Goal: Task Accomplishment & Management: Manage account settings

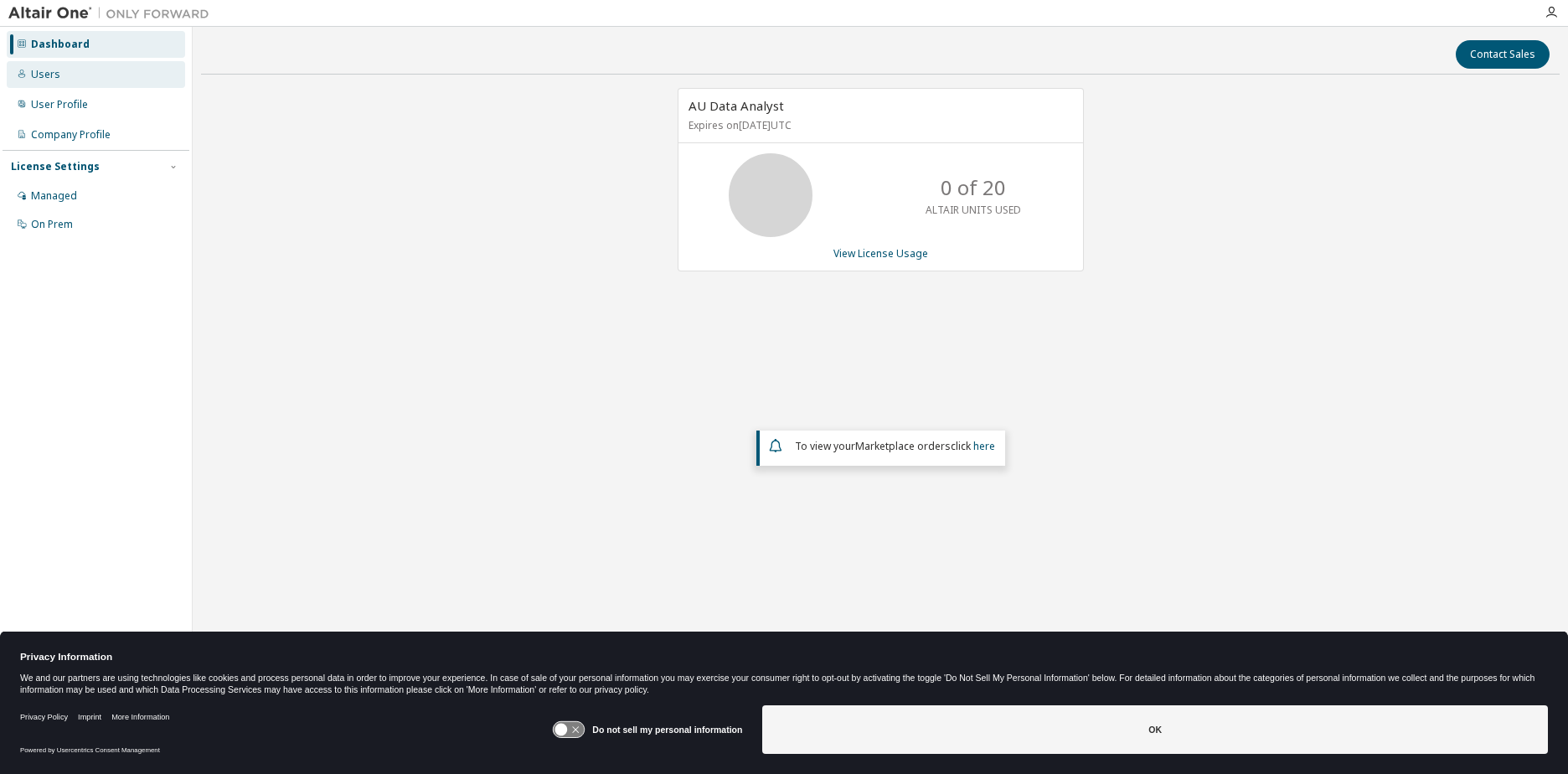
click at [43, 73] on div "Users" at bounding box center [45, 74] width 30 height 13
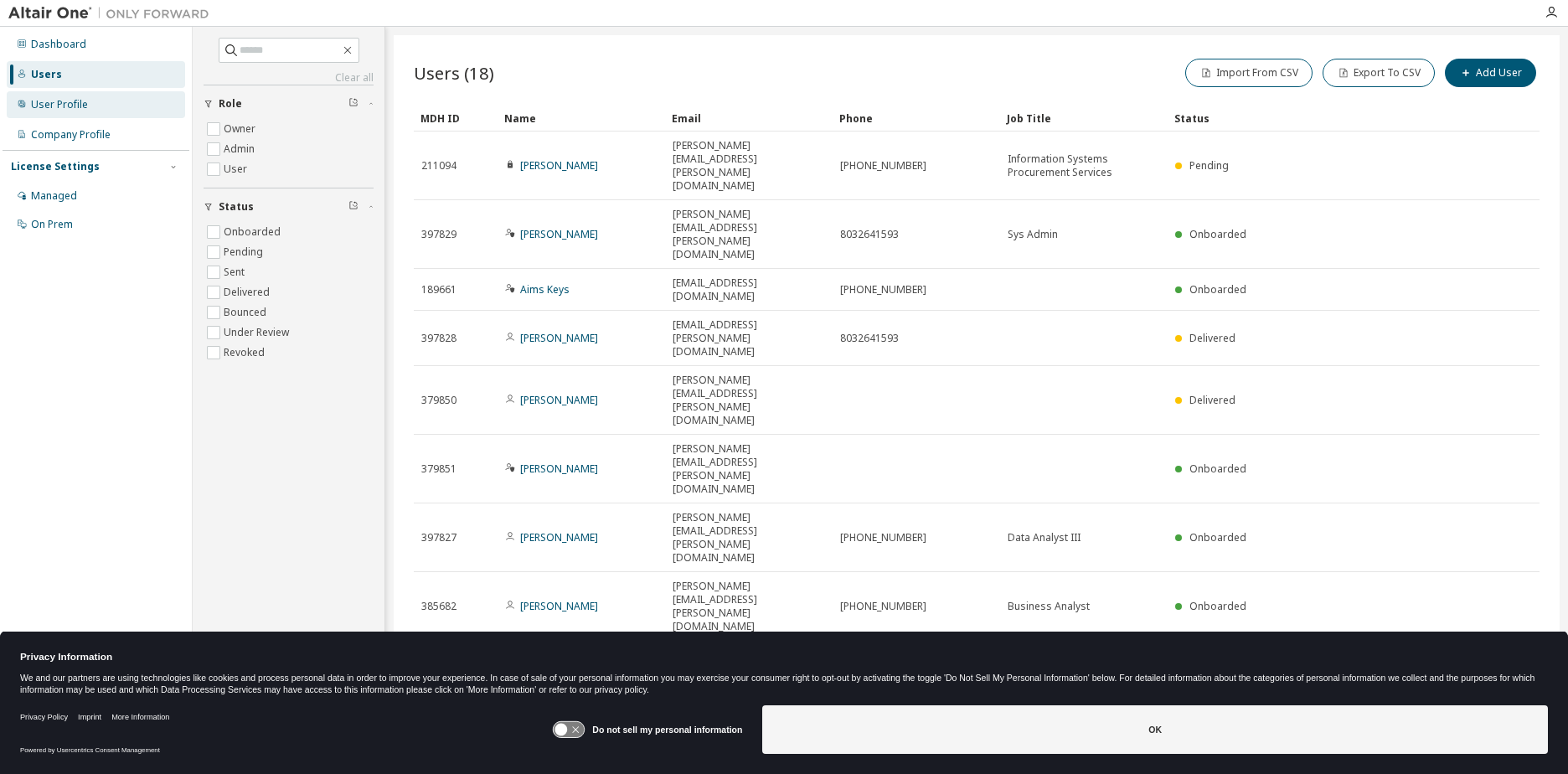
click at [55, 107] on div "User Profile" at bounding box center [59, 105] width 57 height 13
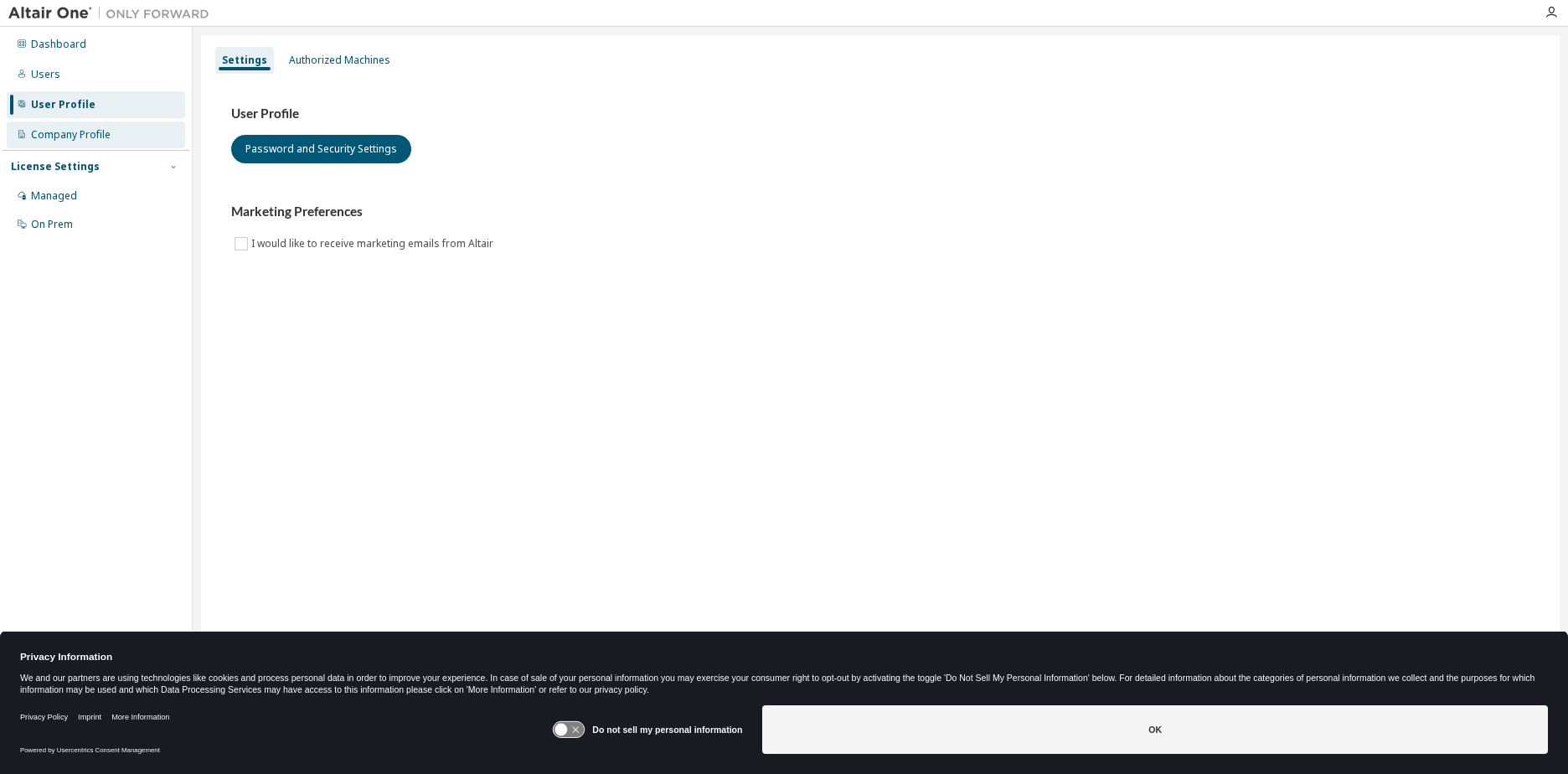
click at [66, 141] on div "Company Profile" at bounding box center [95, 135] width 178 height 27
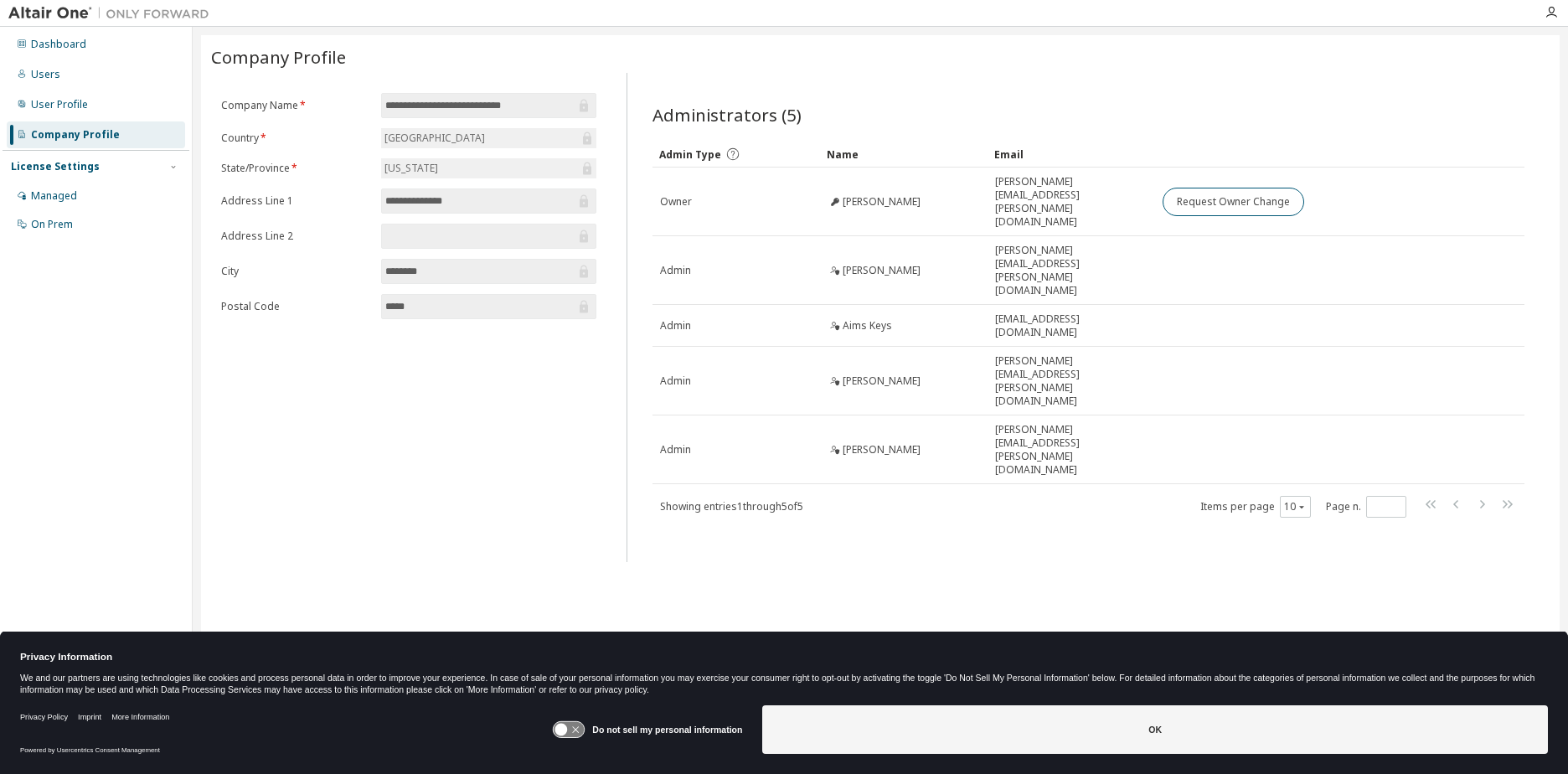
drag, startPoint x: 49, startPoint y: 35, endPoint x: 47, endPoint y: 58, distance: 23.1
click at [47, 53] on div "Dashboard" at bounding box center [95, 44] width 178 height 27
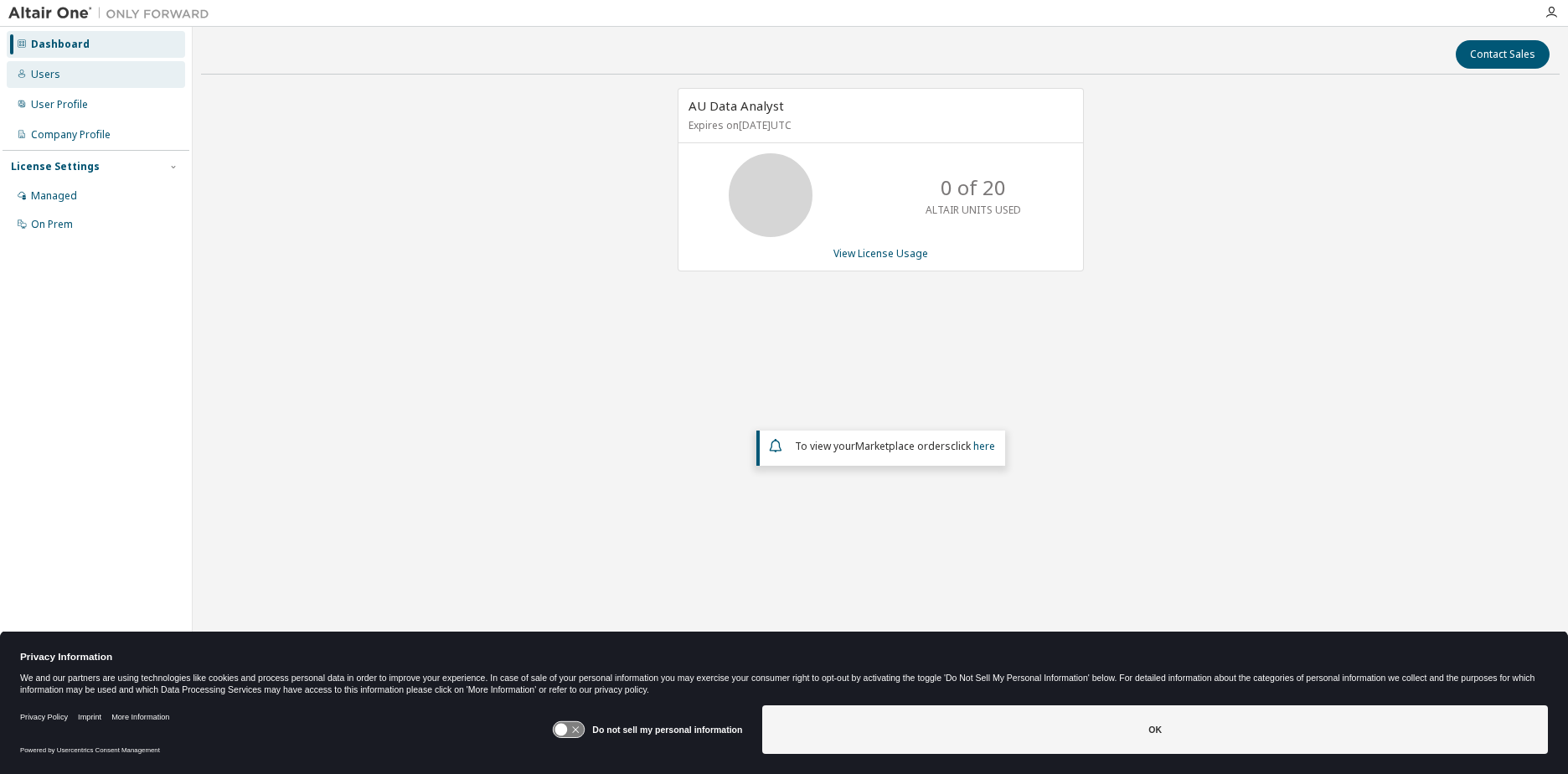
click at [45, 73] on div "Users" at bounding box center [45, 74] width 30 height 13
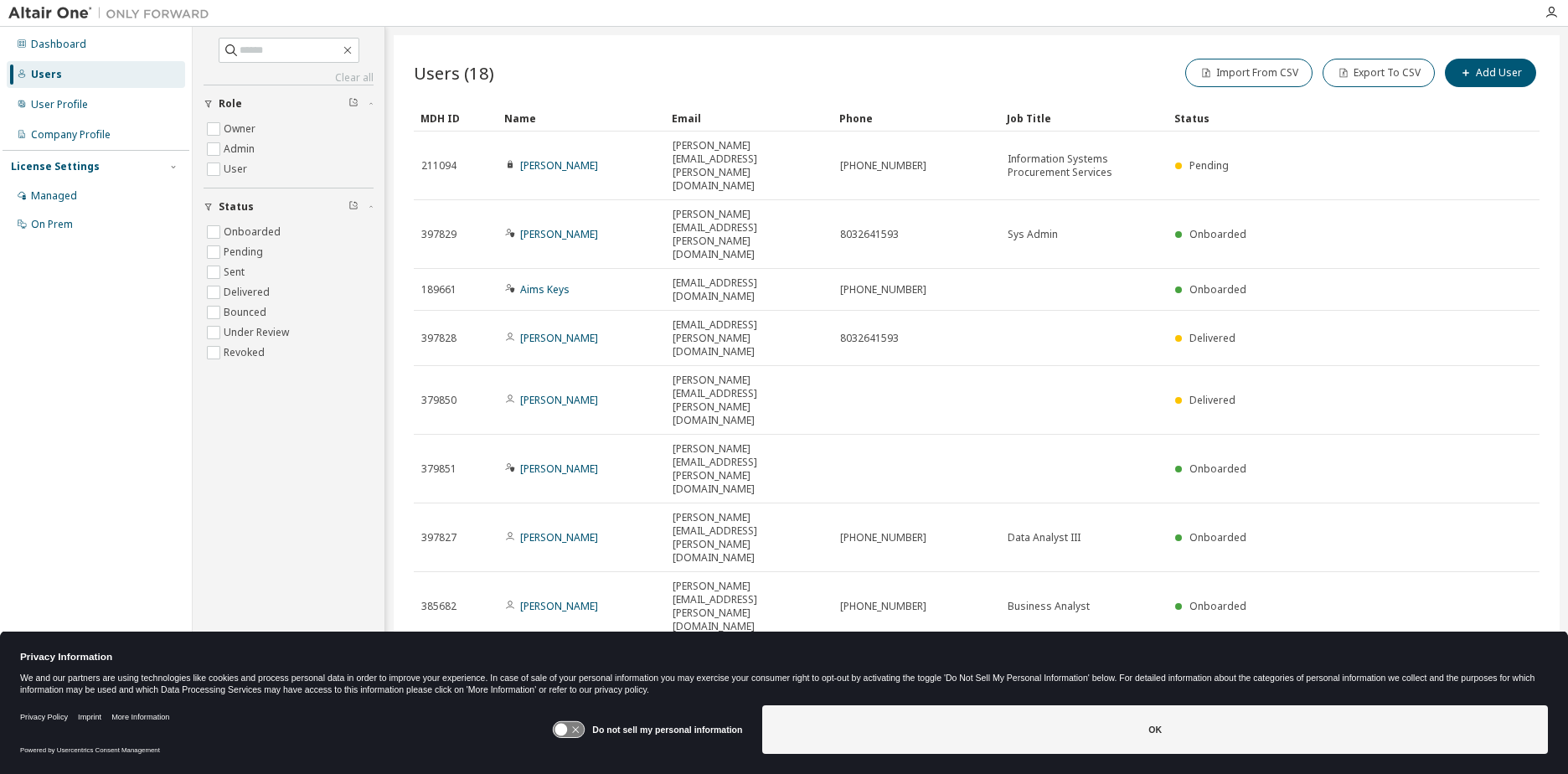
click at [1324, 764] on div "10" at bounding box center [1310, 774] width 31 height 22
click at [1319, 769] on icon "button" at bounding box center [1316, 774] width 10 height 10
click at [1315, 556] on div "100" at bounding box center [1361, 555] width 134 height 20
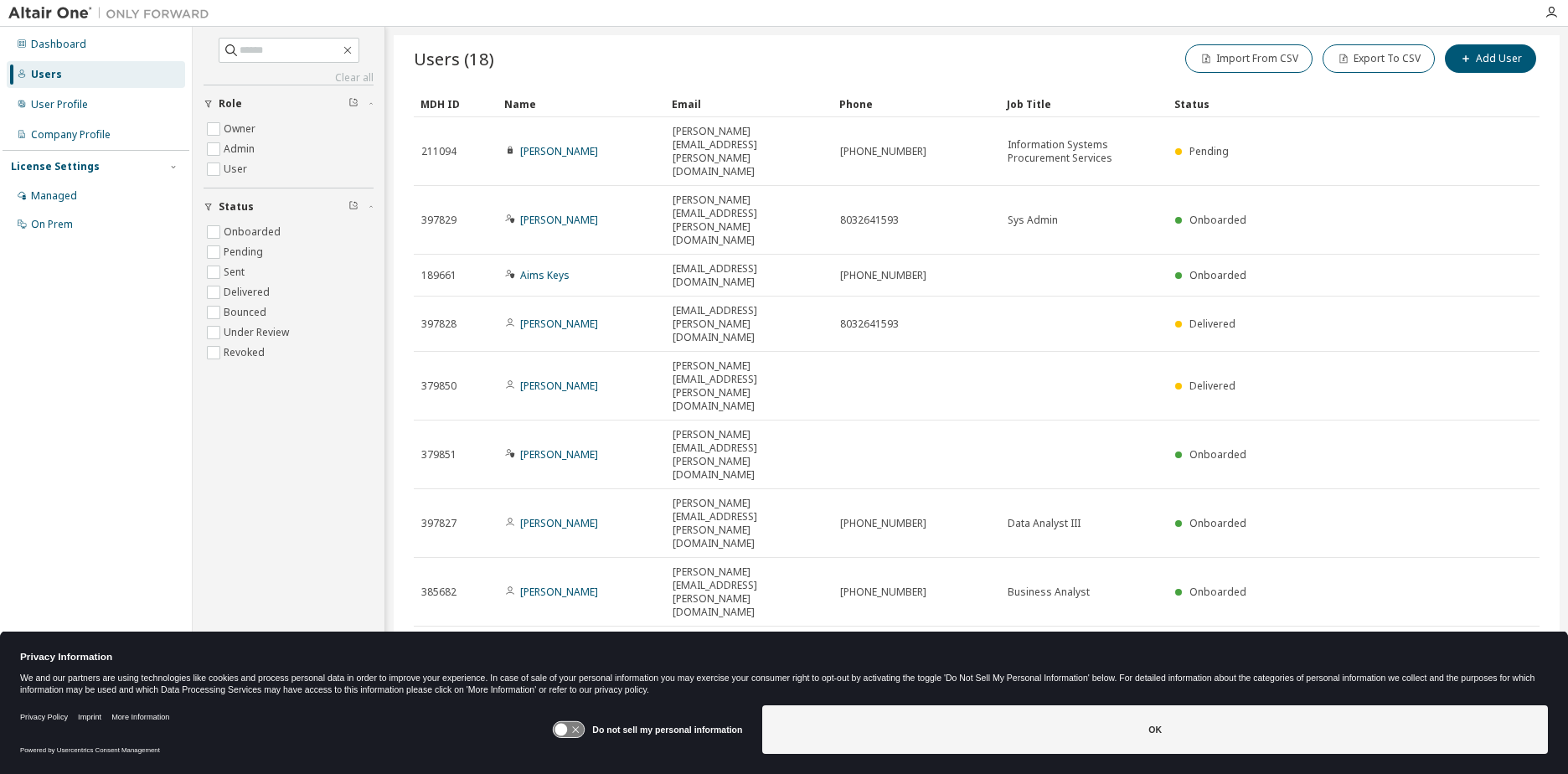
scroll to position [18, 0]
click at [1519, 766] on icon at bounding box center [1521, 768] width 4 height 4
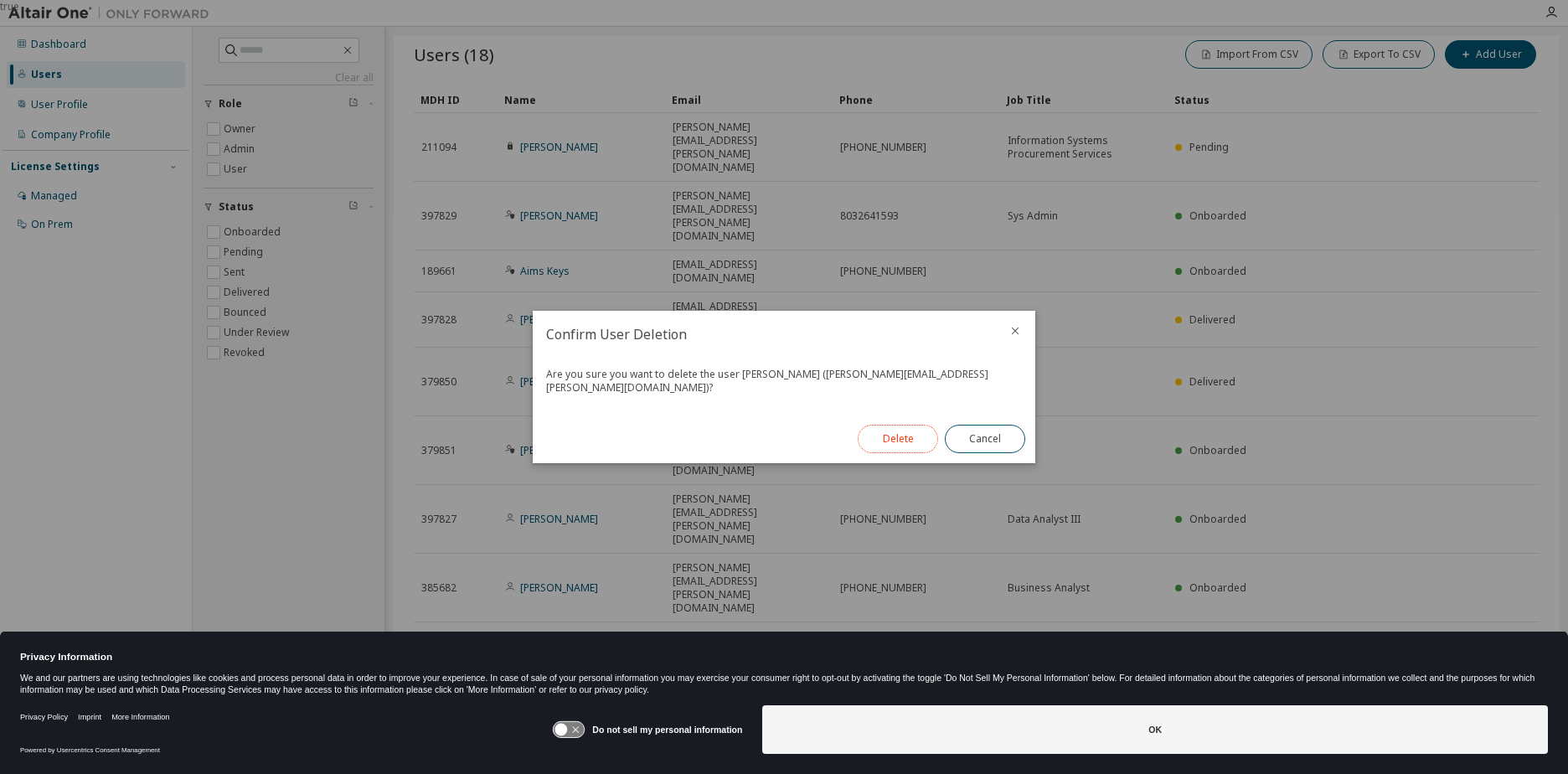
click at [904, 434] on button "Delete" at bounding box center [897, 439] width 80 height 29
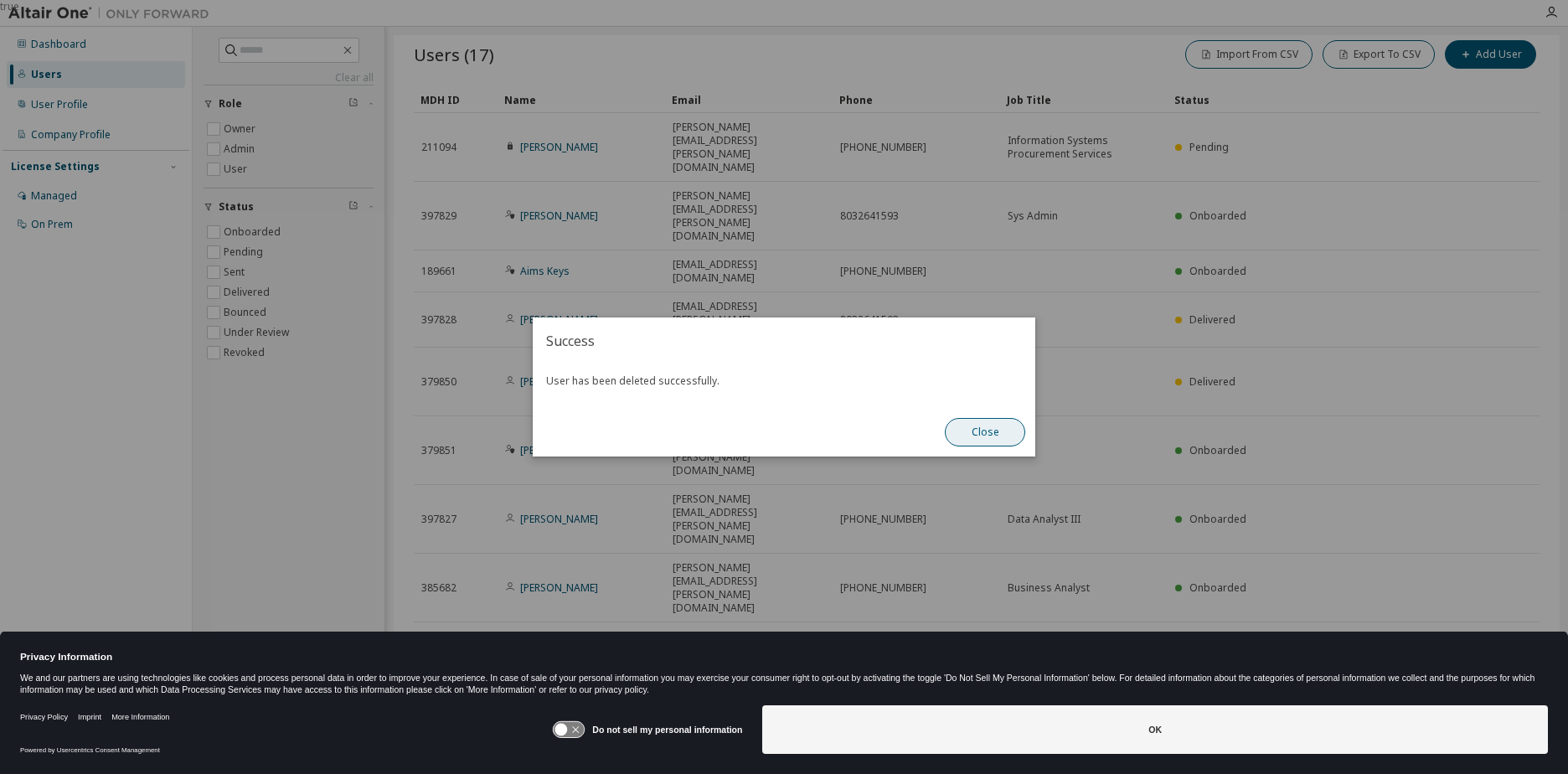
scroll to position [0, 0]
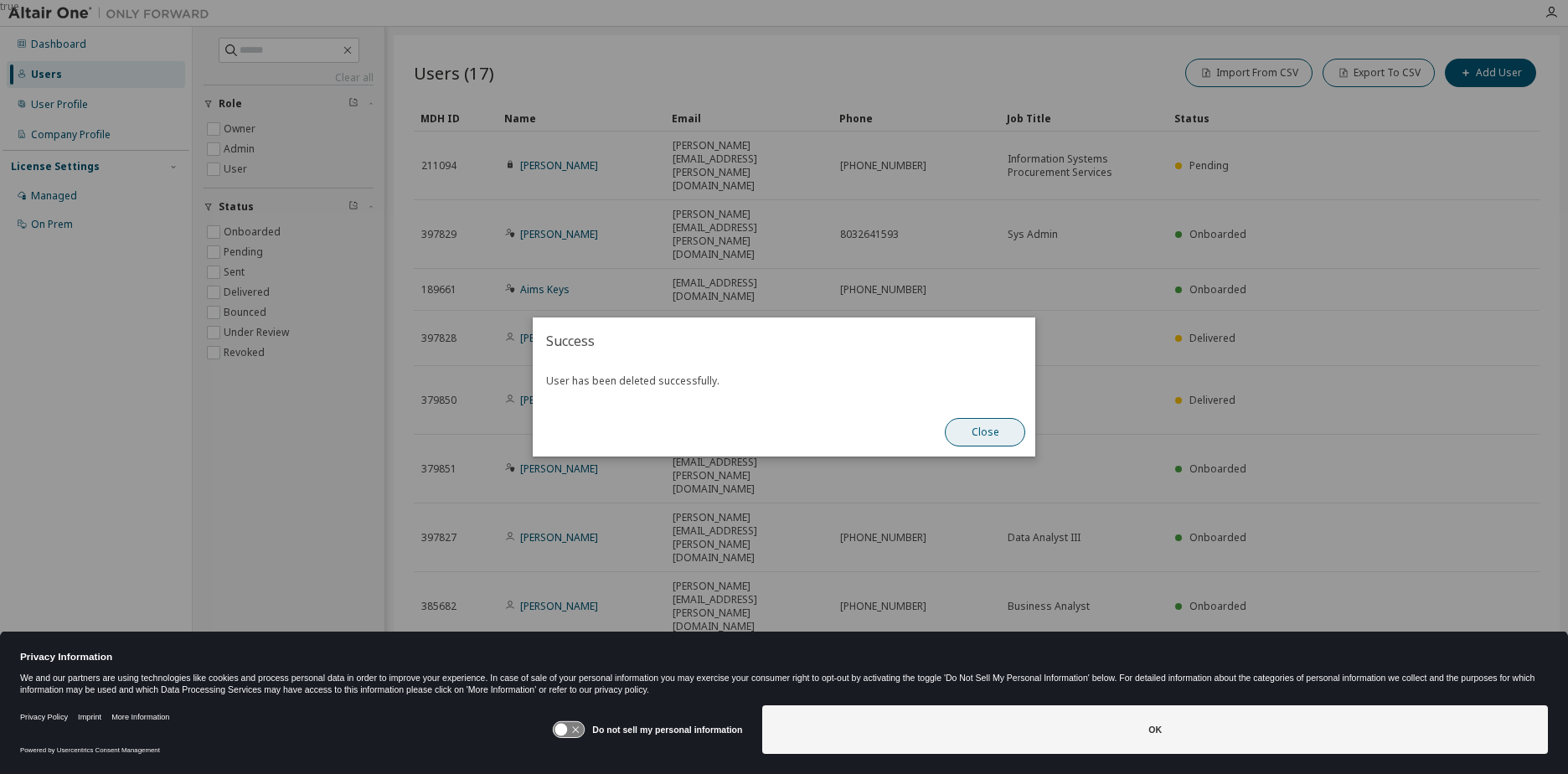
click at [996, 434] on button "Close" at bounding box center [984, 432] width 80 height 29
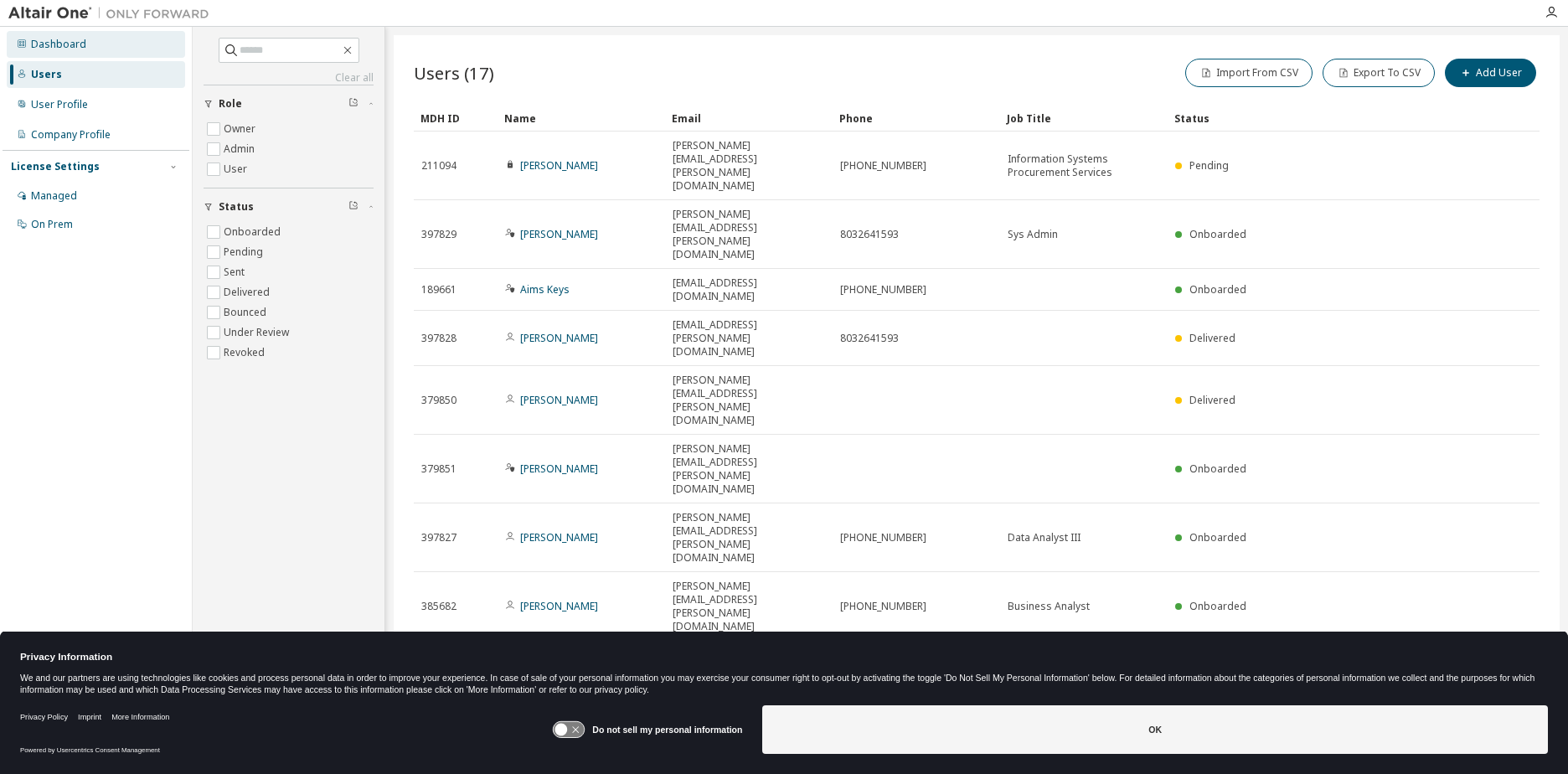
click at [86, 44] on div "Dashboard" at bounding box center [95, 44] width 178 height 27
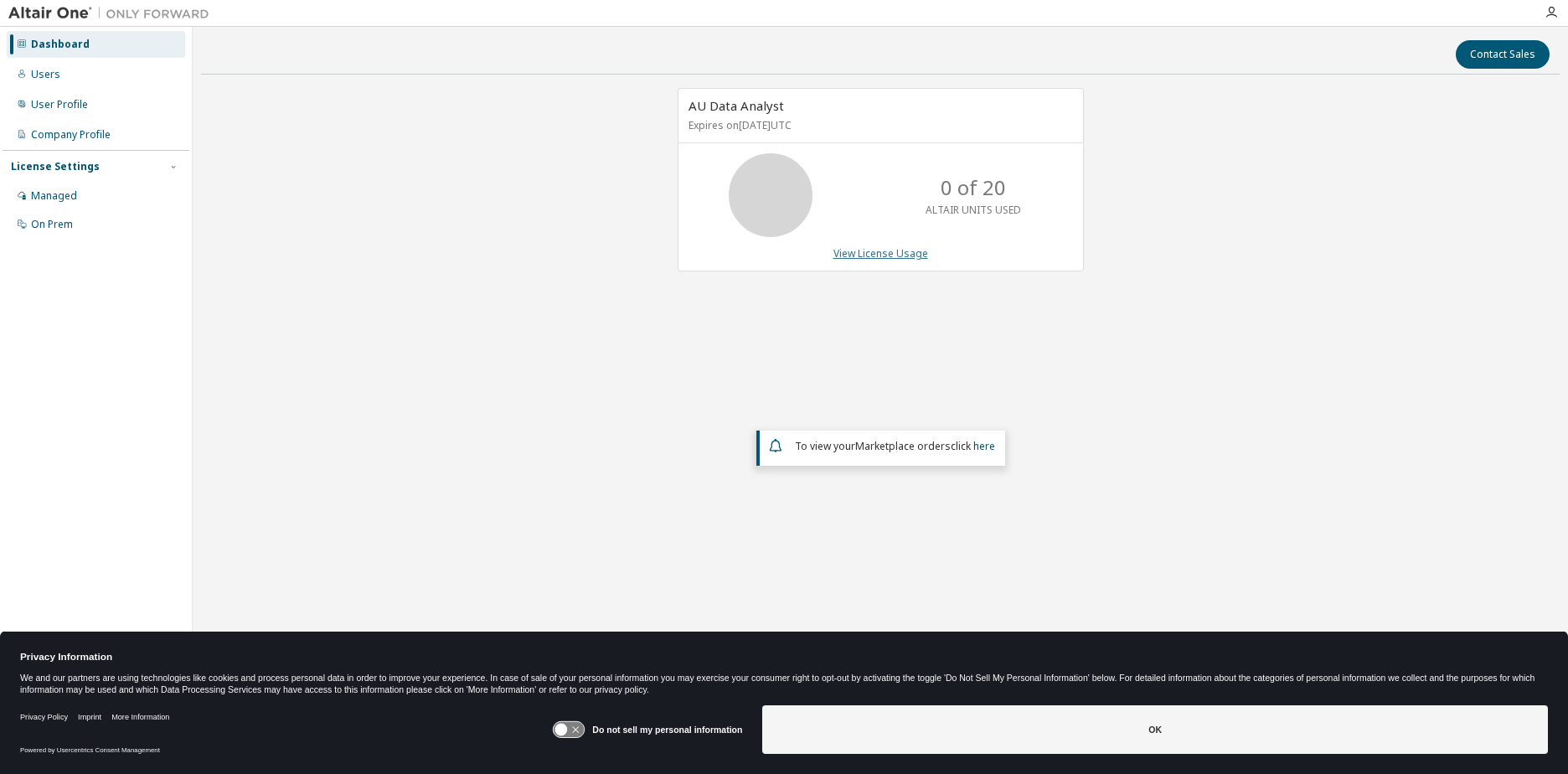
click at [882, 253] on link "View License Usage" at bounding box center [880, 253] width 94 height 14
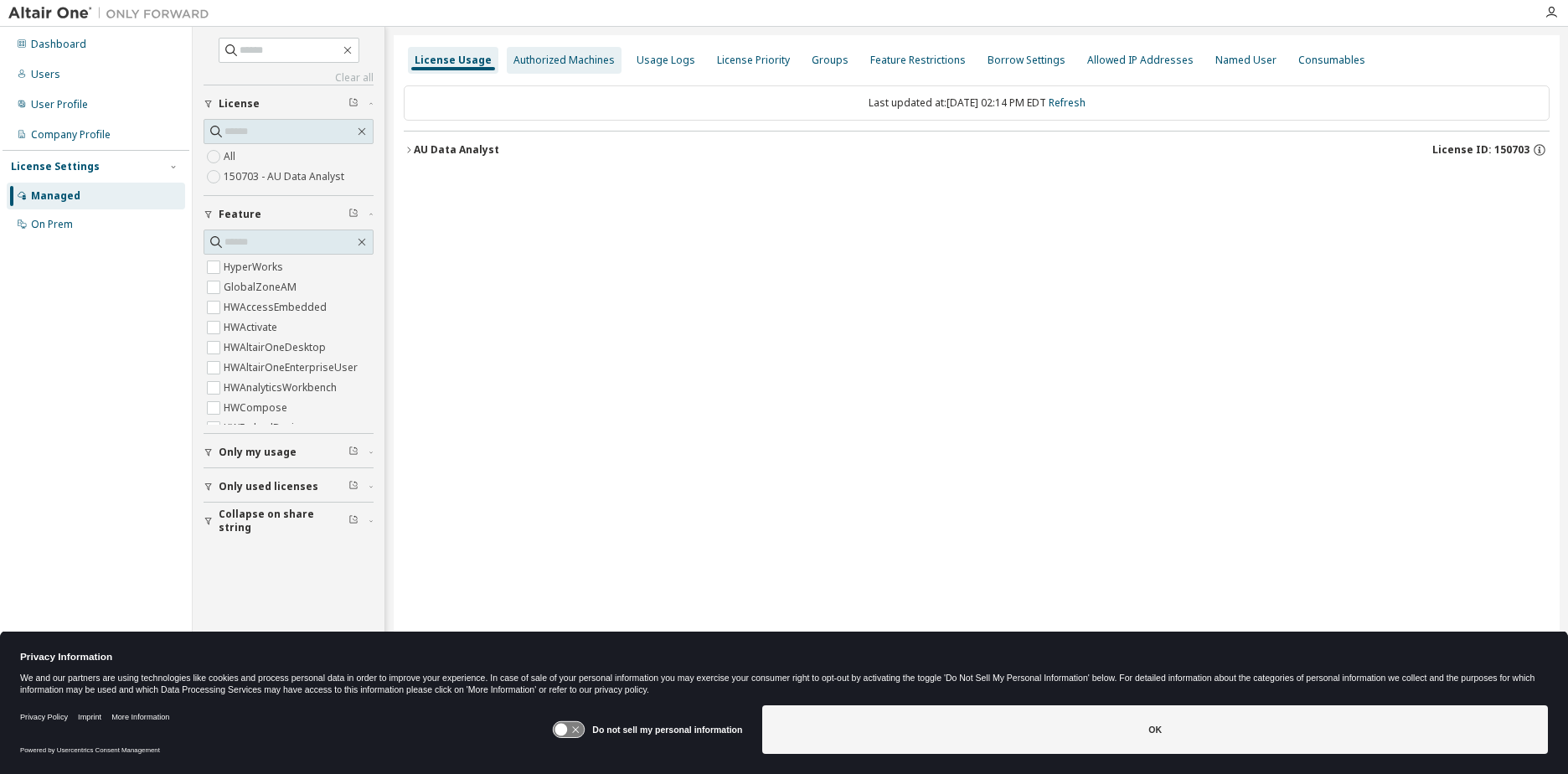
click at [565, 61] on div "Authorized Machines" at bounding box center [564, 60] width 101 height 13
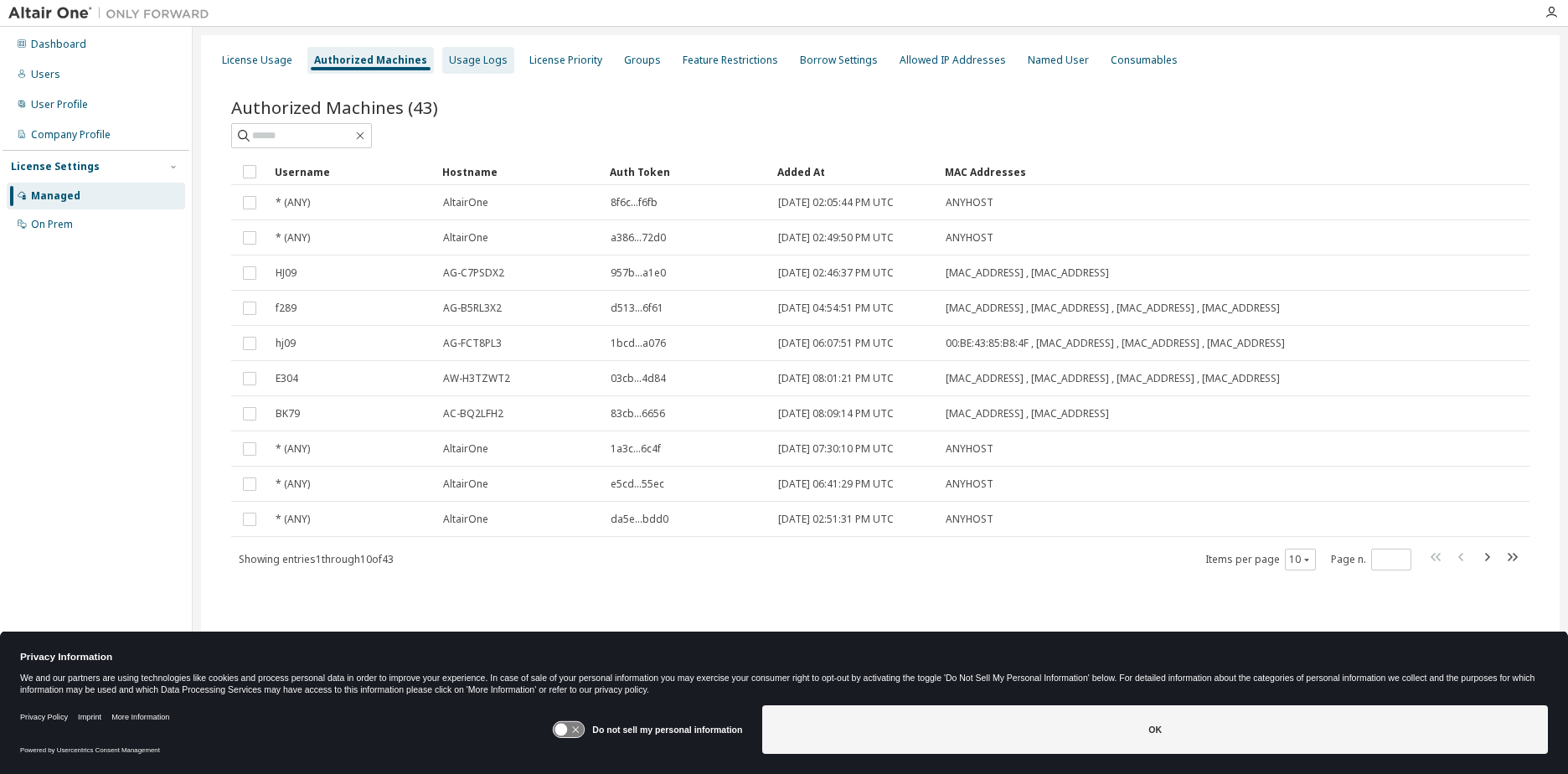
click at [474, 65] on div "Usage Logs" at bounding box center [478, 60] width 58 height 13
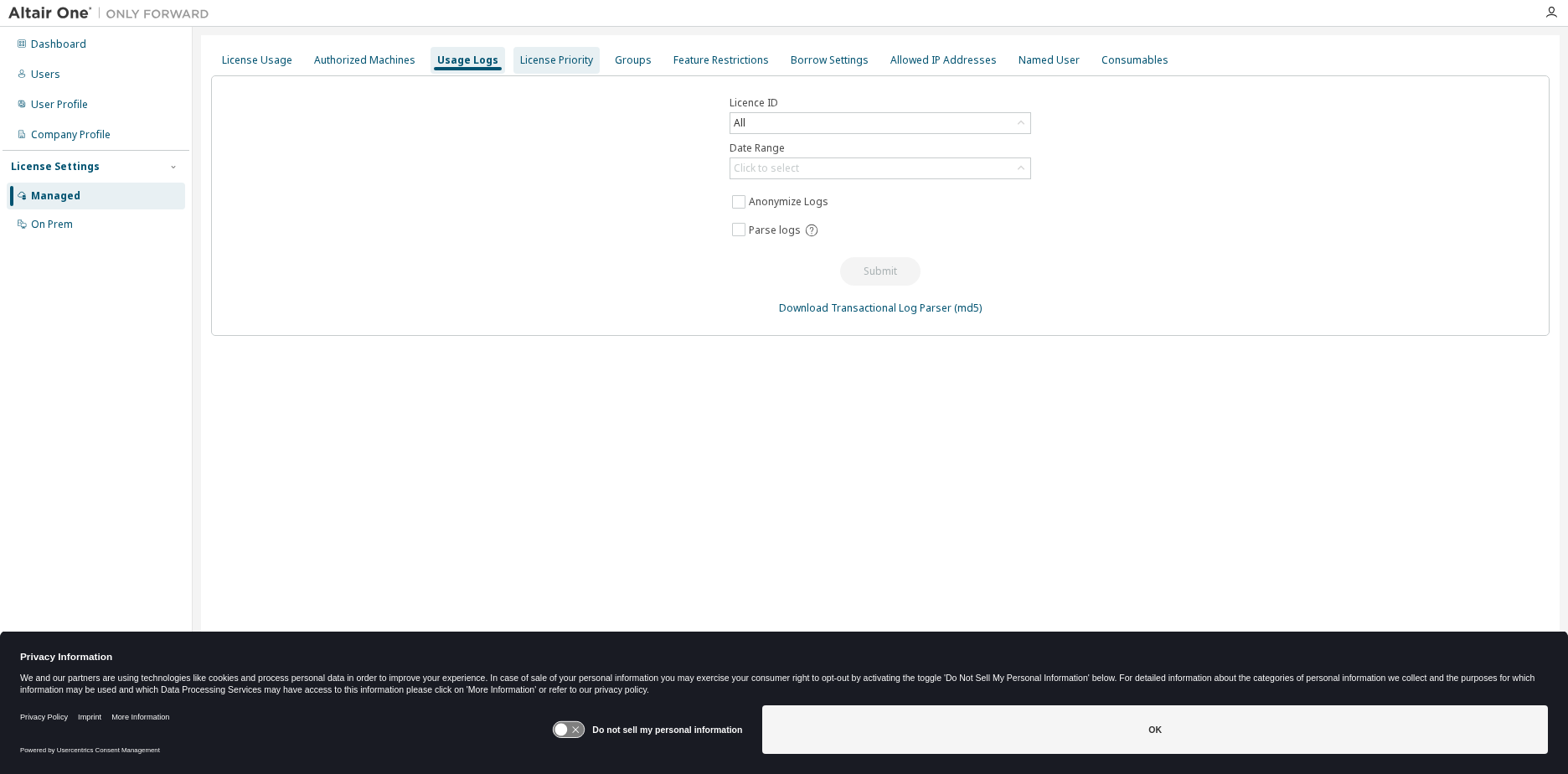
click at [551, 62] on div "License Priority" at bounding box center [556, 60] width 72 height 13
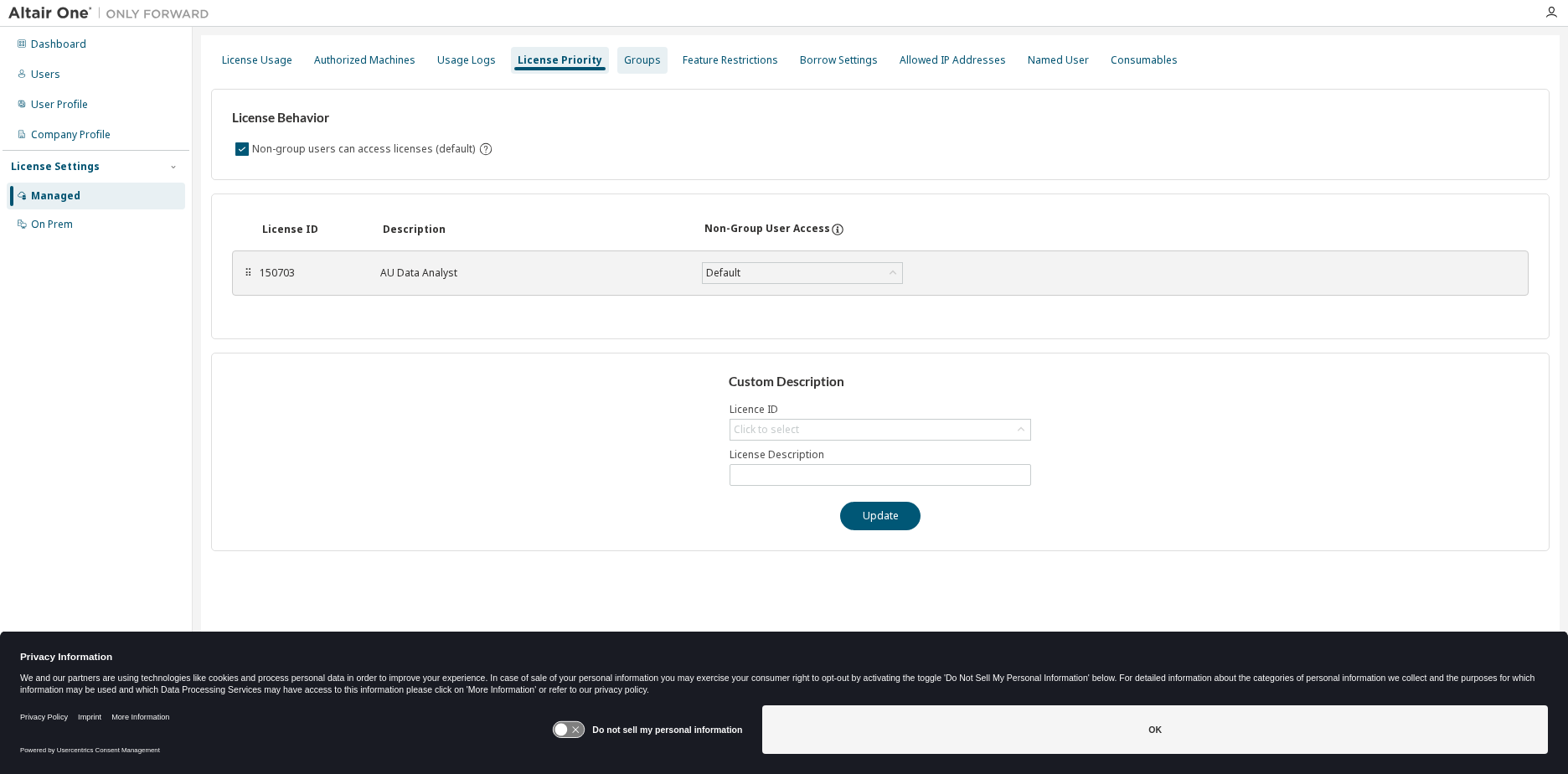
click at [636, 59] on div "Groups" at bounding box center [642, 60] width 37 height 13
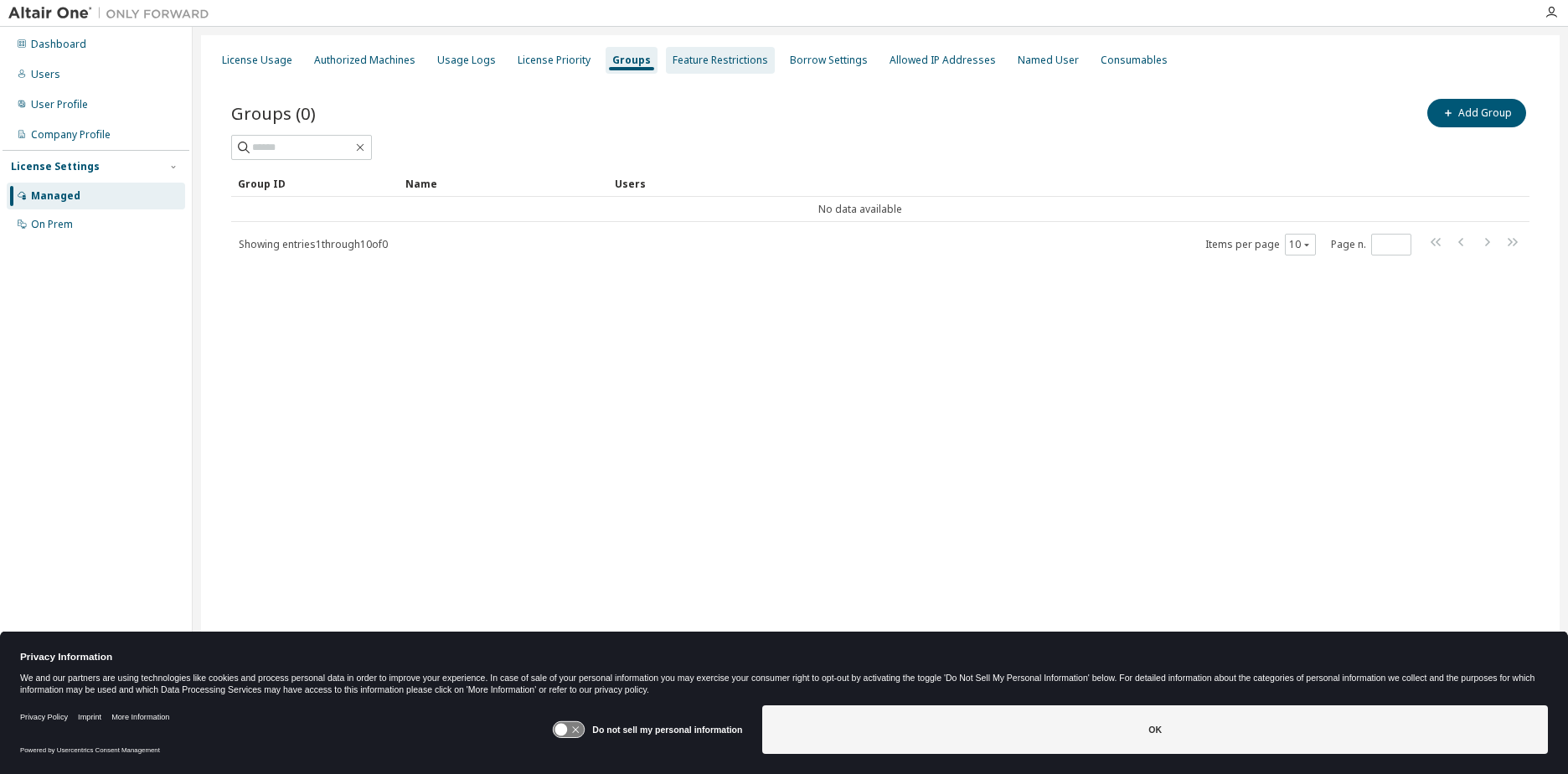
click at [697, 70] on div "Feature Restrictions" at bounding box center [720, 60] width 109 height 27
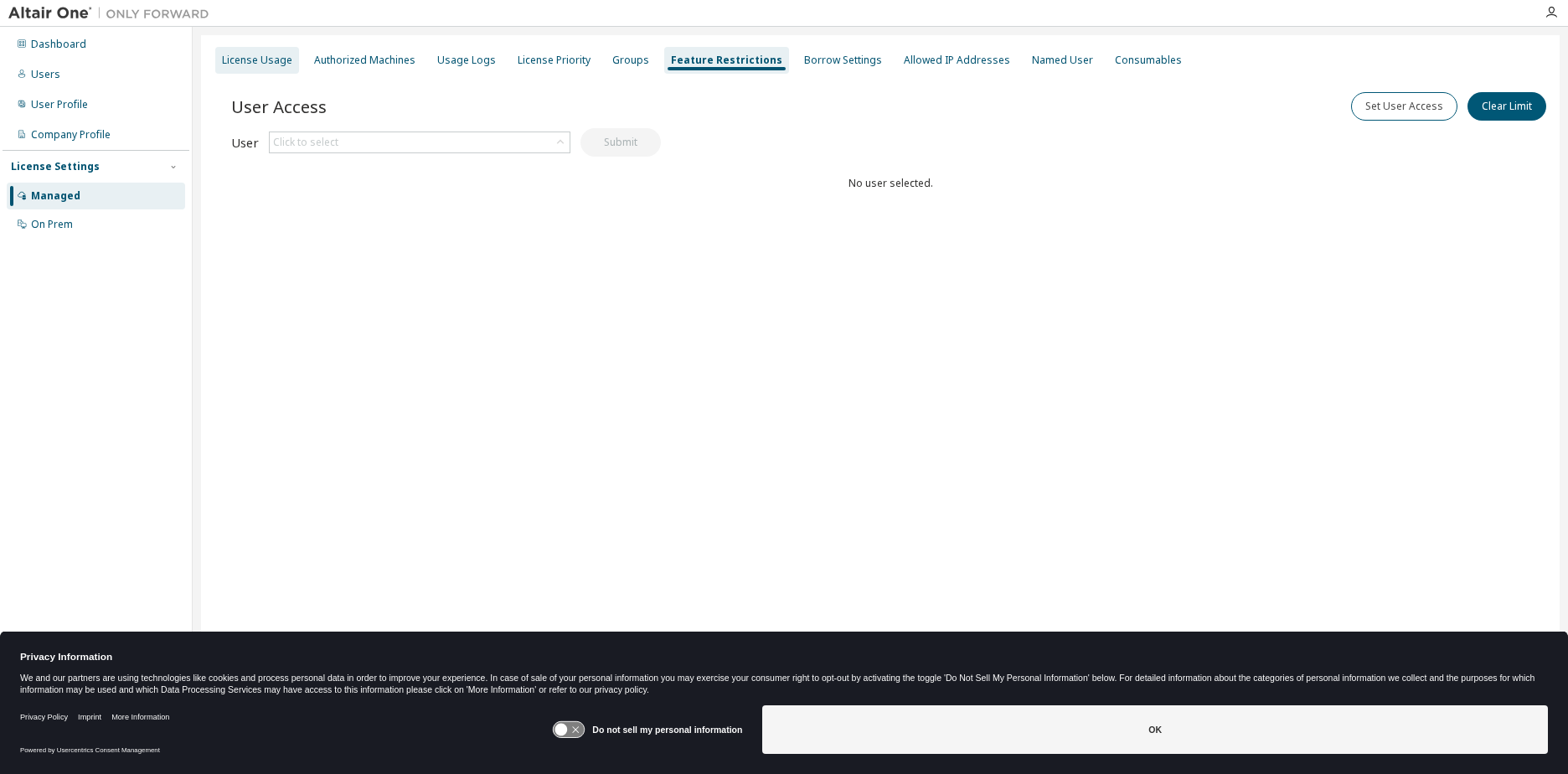
click at [266, 63] on div "License Usage" at bounding box center [258, 60] width 71 height 13
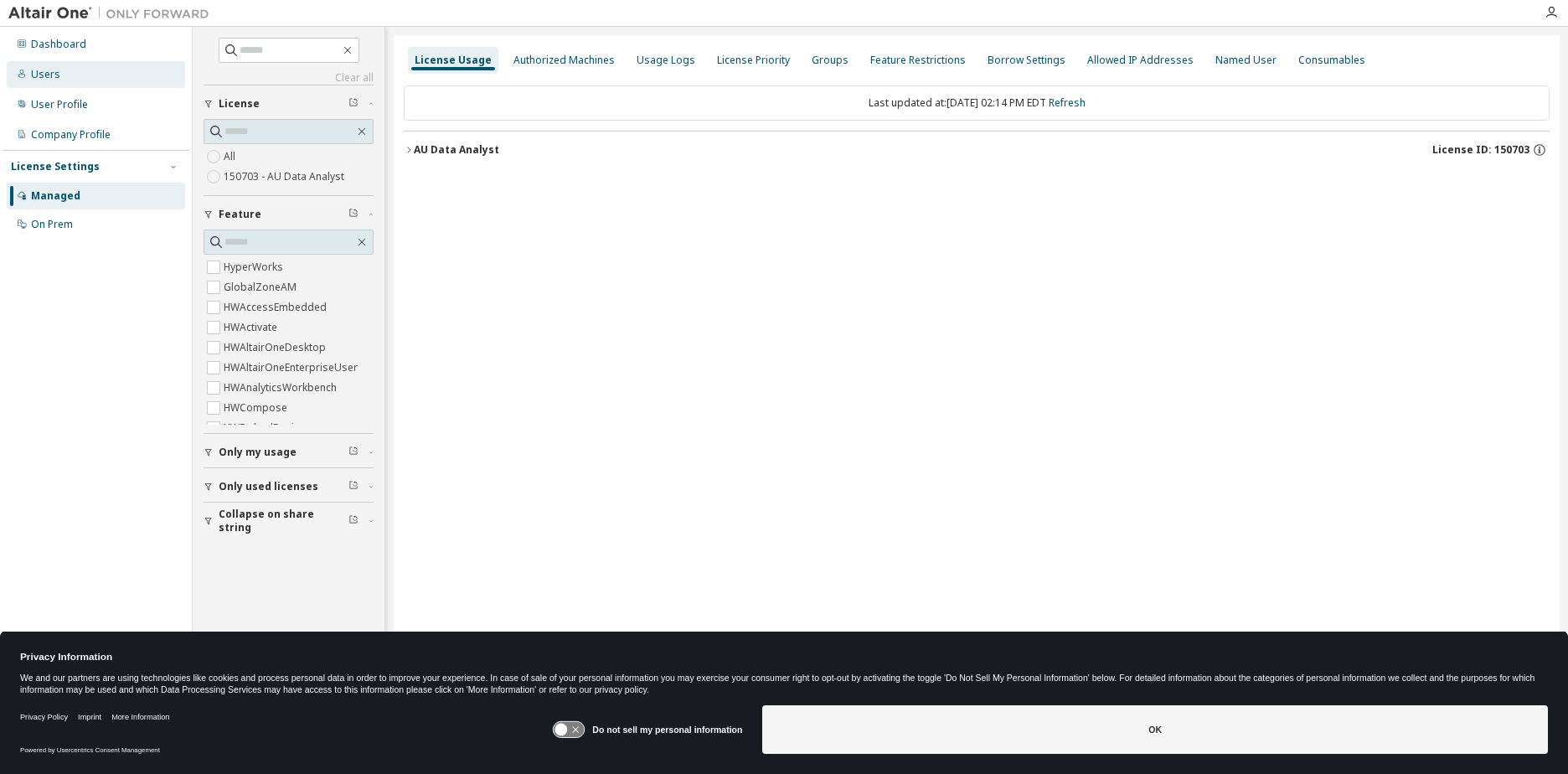
click at [45, 75] on div "Users" at bounding box center [45, 74] width 30 height 13
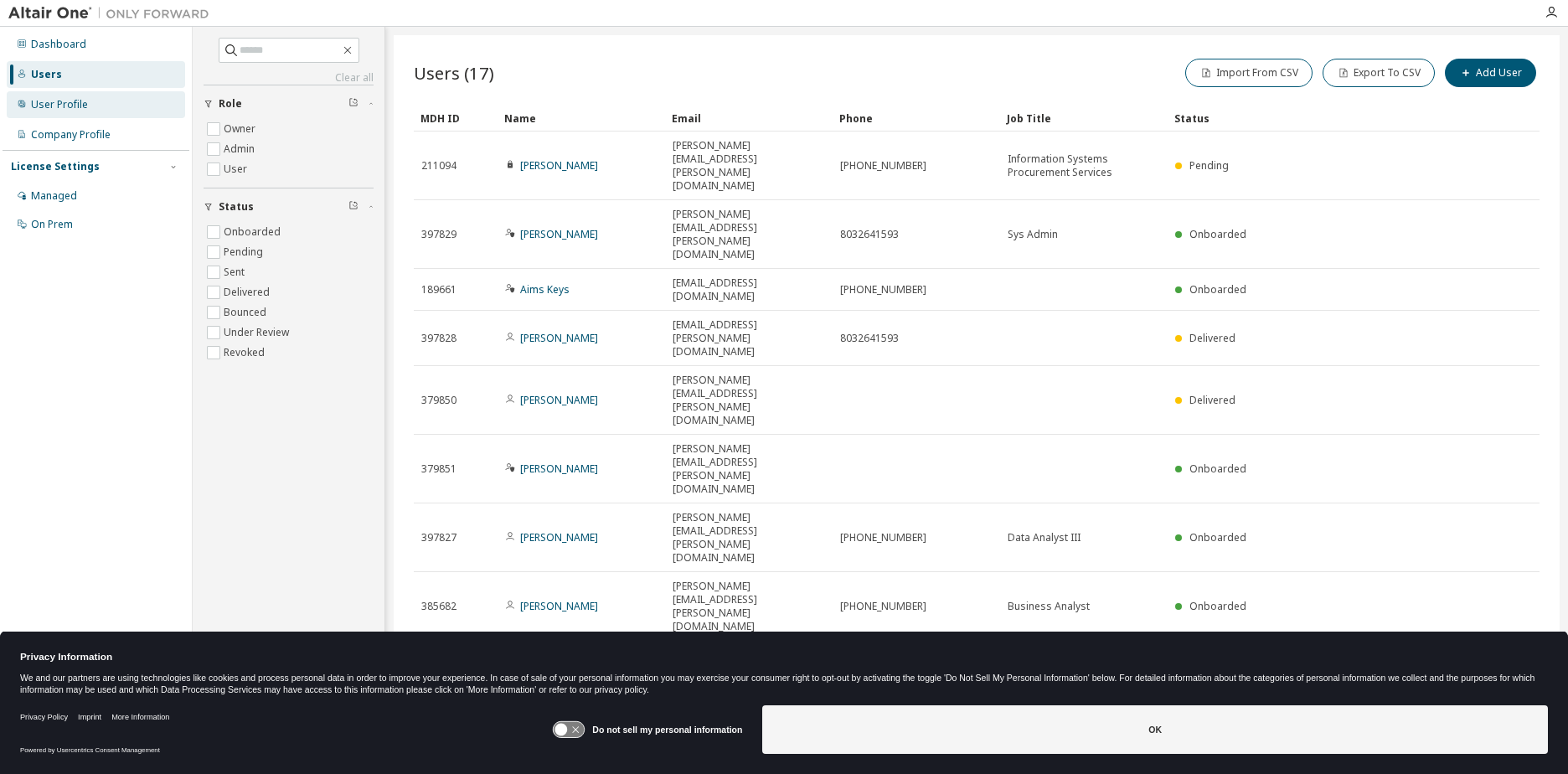
click at [52, 112] on div "User Profile" at bounding box center [95, 105] width 178 height 27
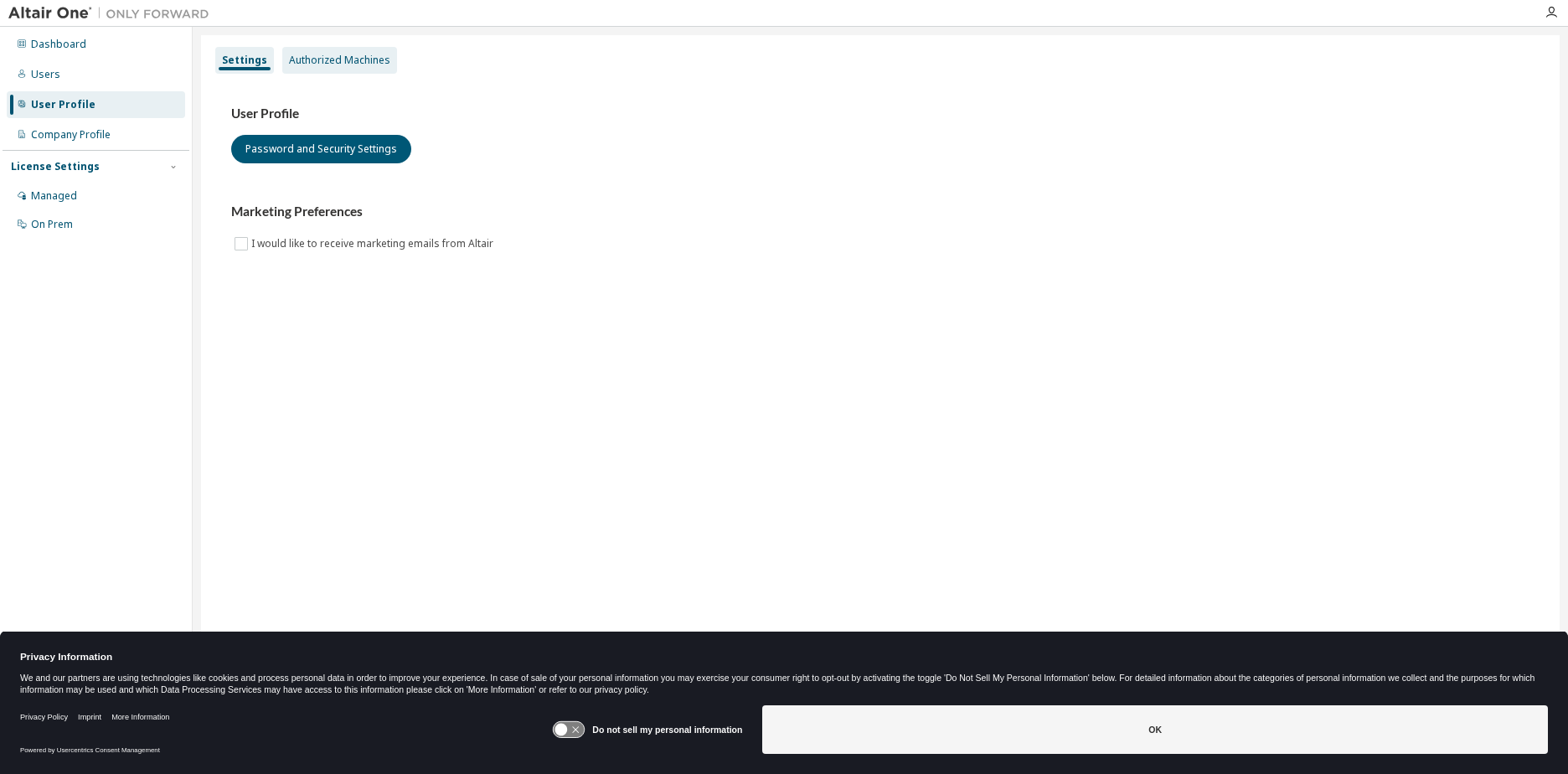
click at [355, 63] on div "Authorized Machines" at bounding box center [340, 60] width 101 height 13
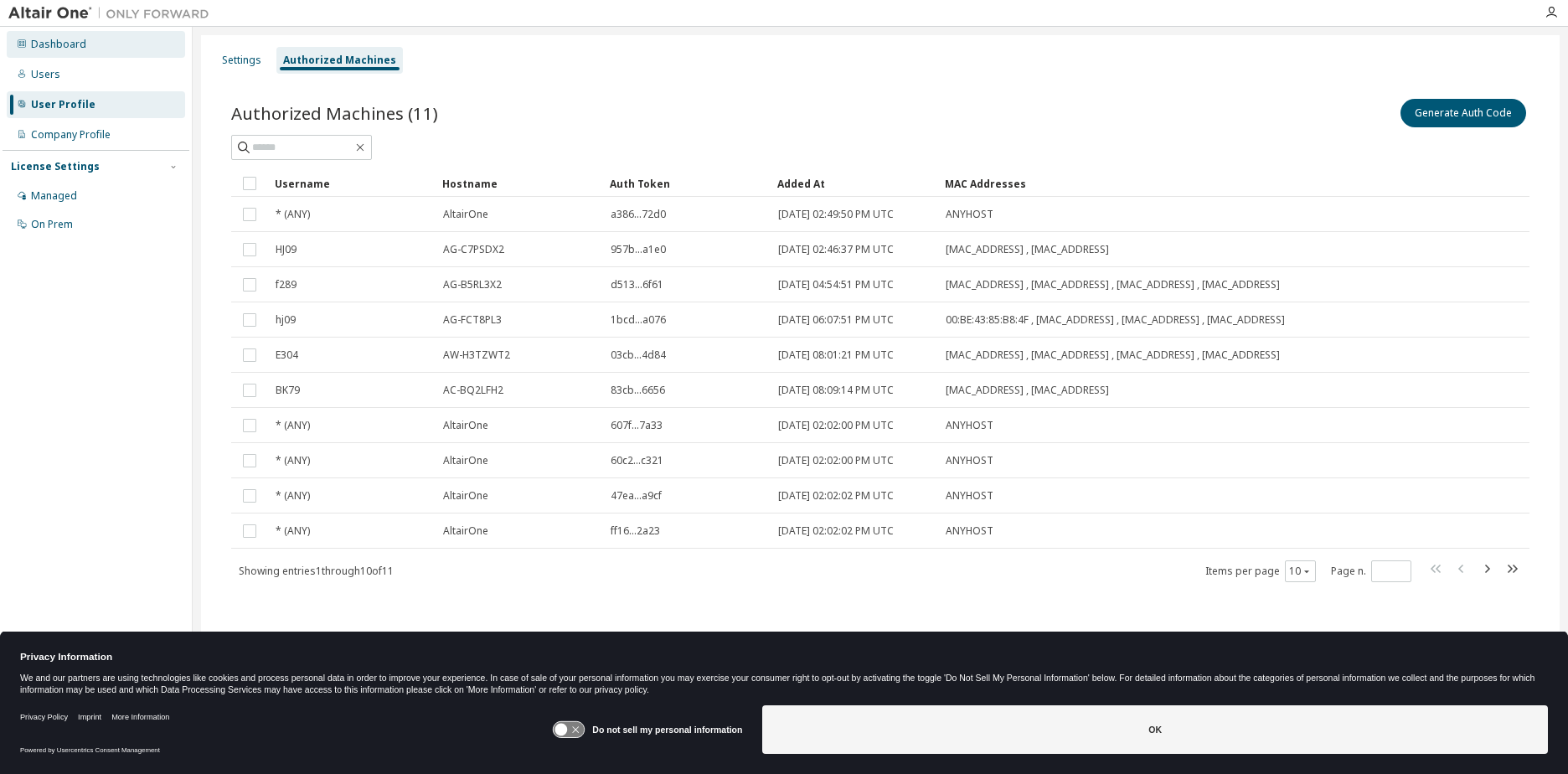
click at [73, 43] on div "Dashboard" at bounding box center [58, 45] width 55 height 13
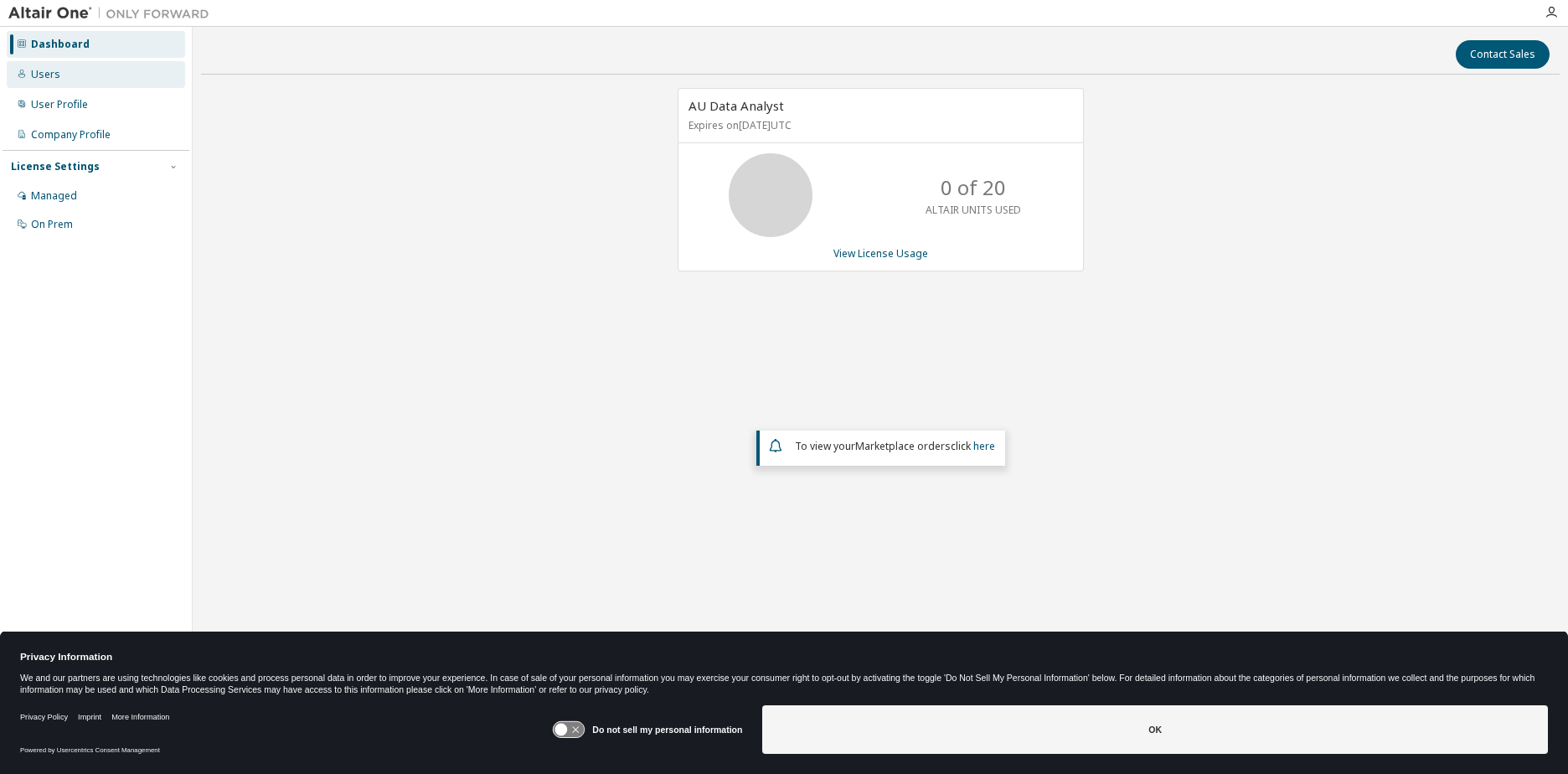
click at [55, 76] on div "Users" at bounding box center [45, 74] width 30 height 13
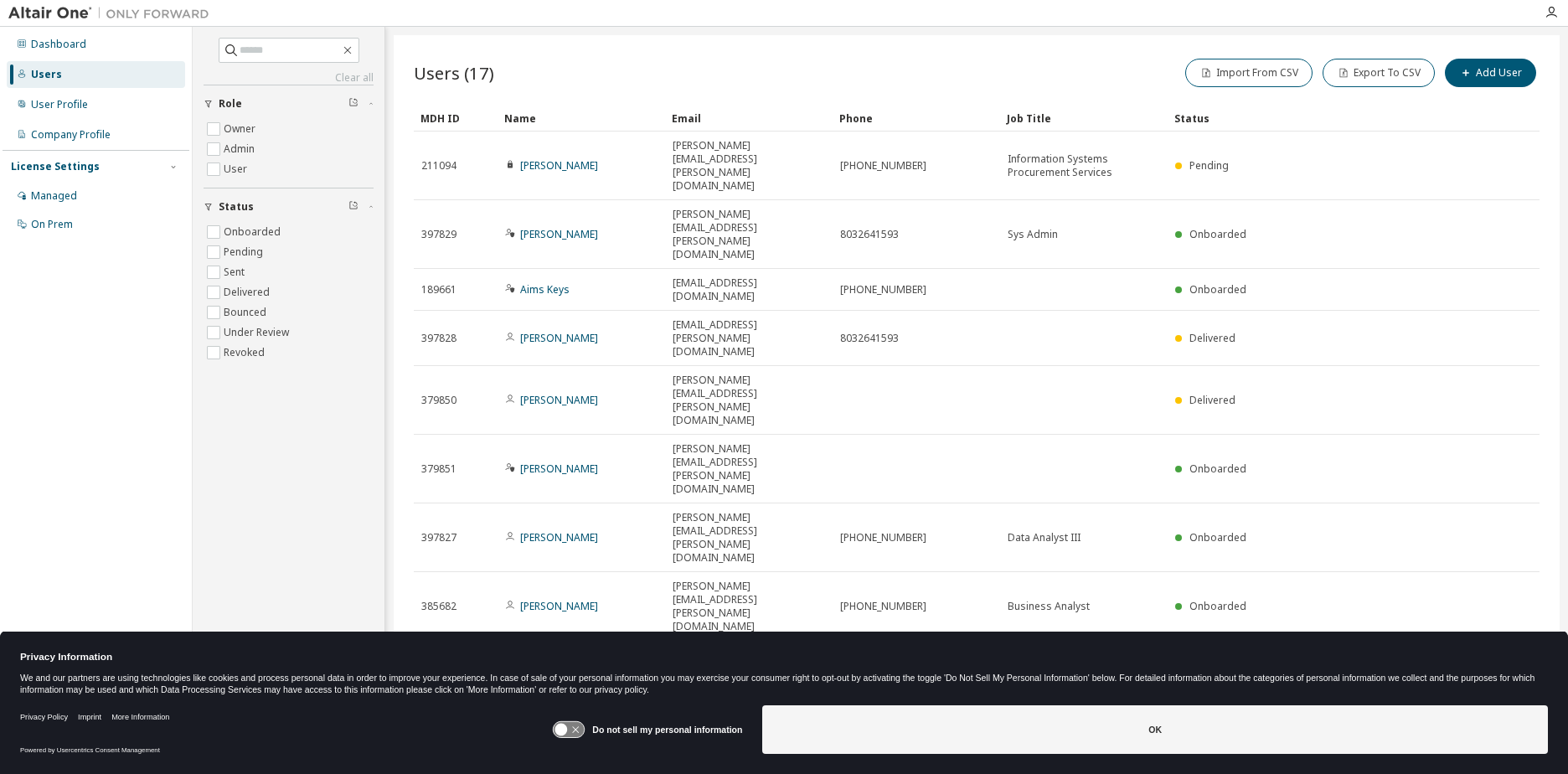
click at [1313, 769] on icon "button" at bounding box center [1316, 774] width 10 height 10
click at [1324, 554] on div "100" at bounding box center [1361, 555] width 134 height 20
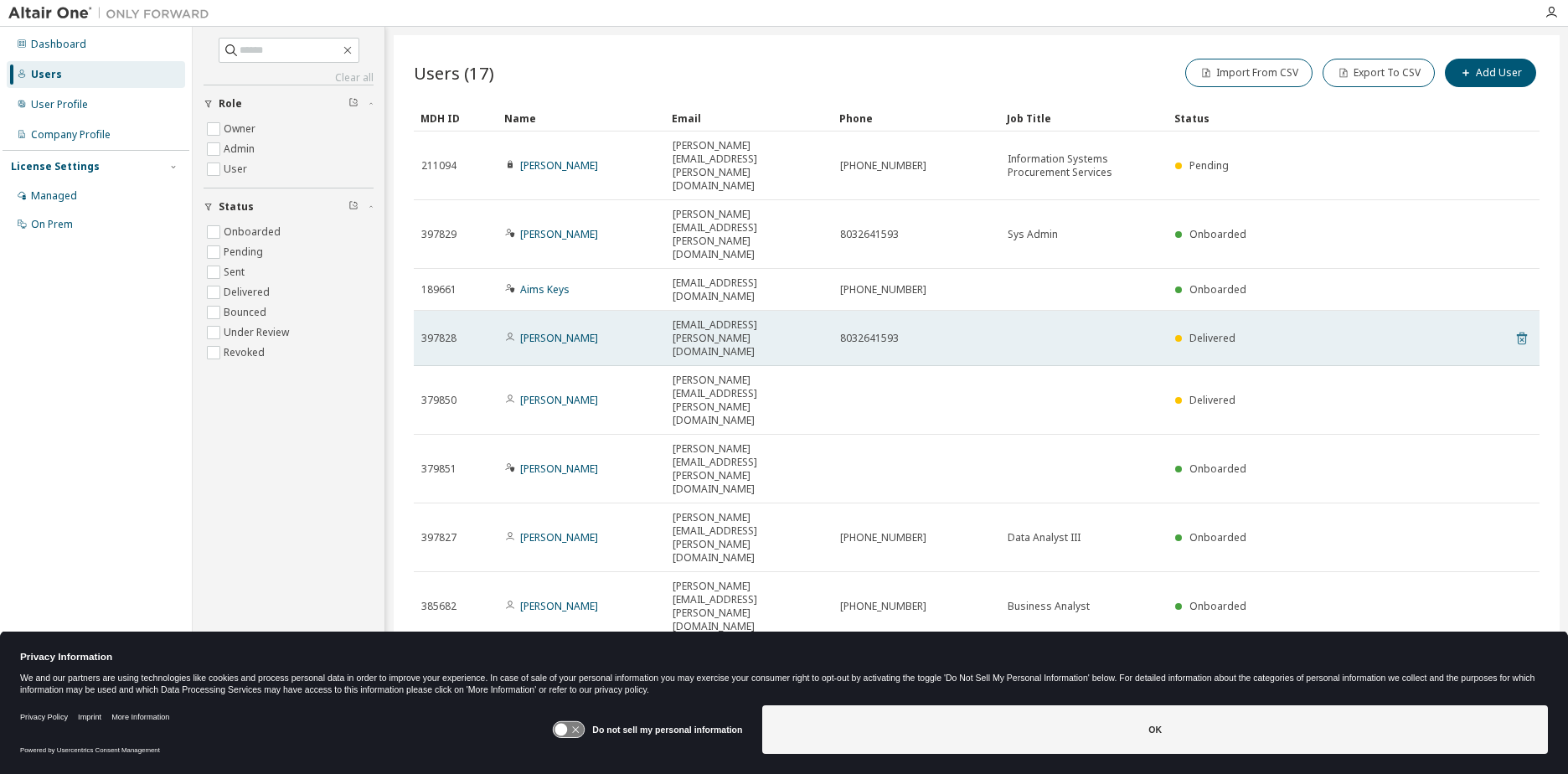
click at [1519, 333] on icon at bounding box center [1521, 339] width 10 height 12
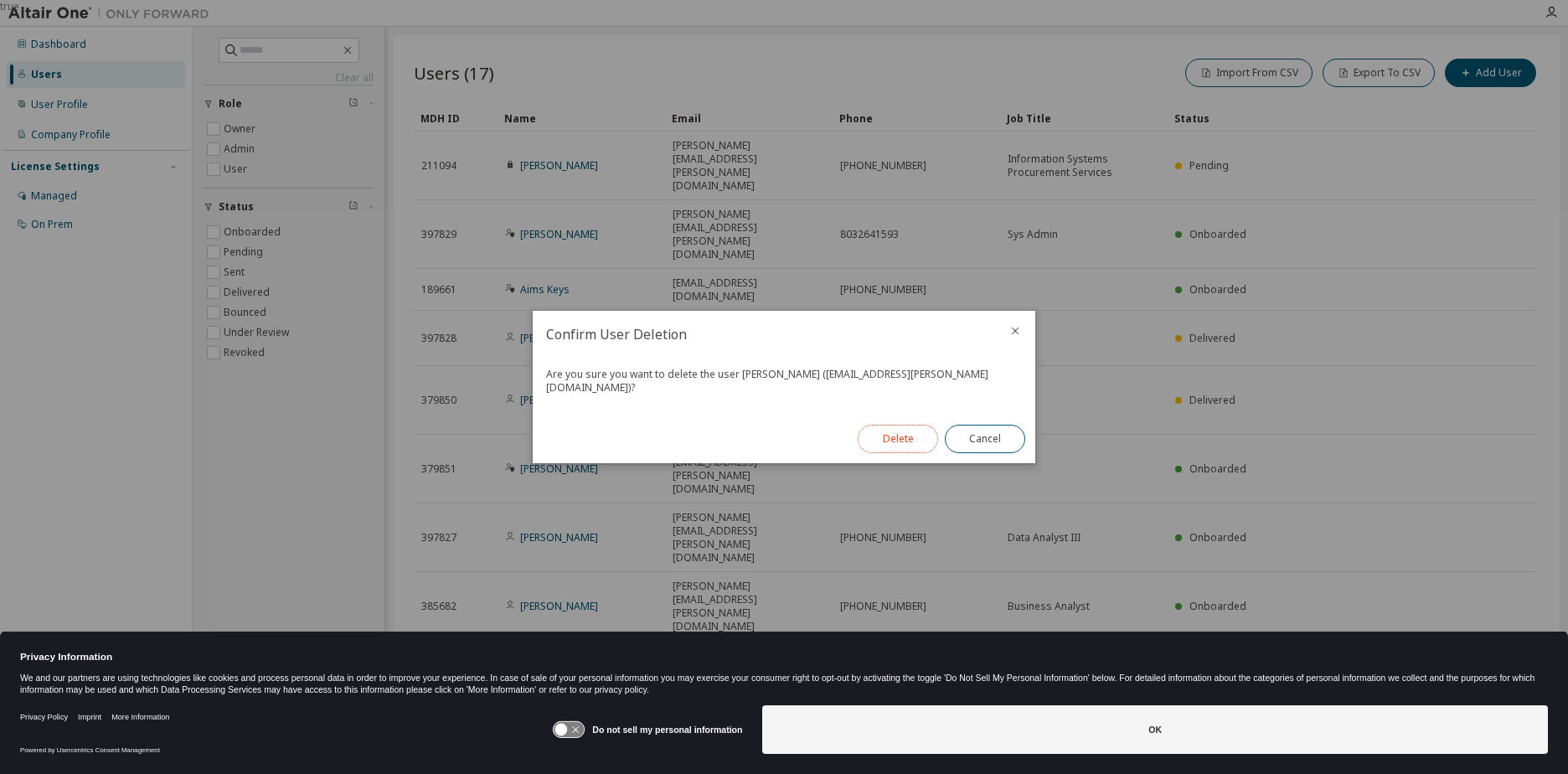
click at [897, 428] on button "Delete" at bounding box center [897, 439] width 80 height 29
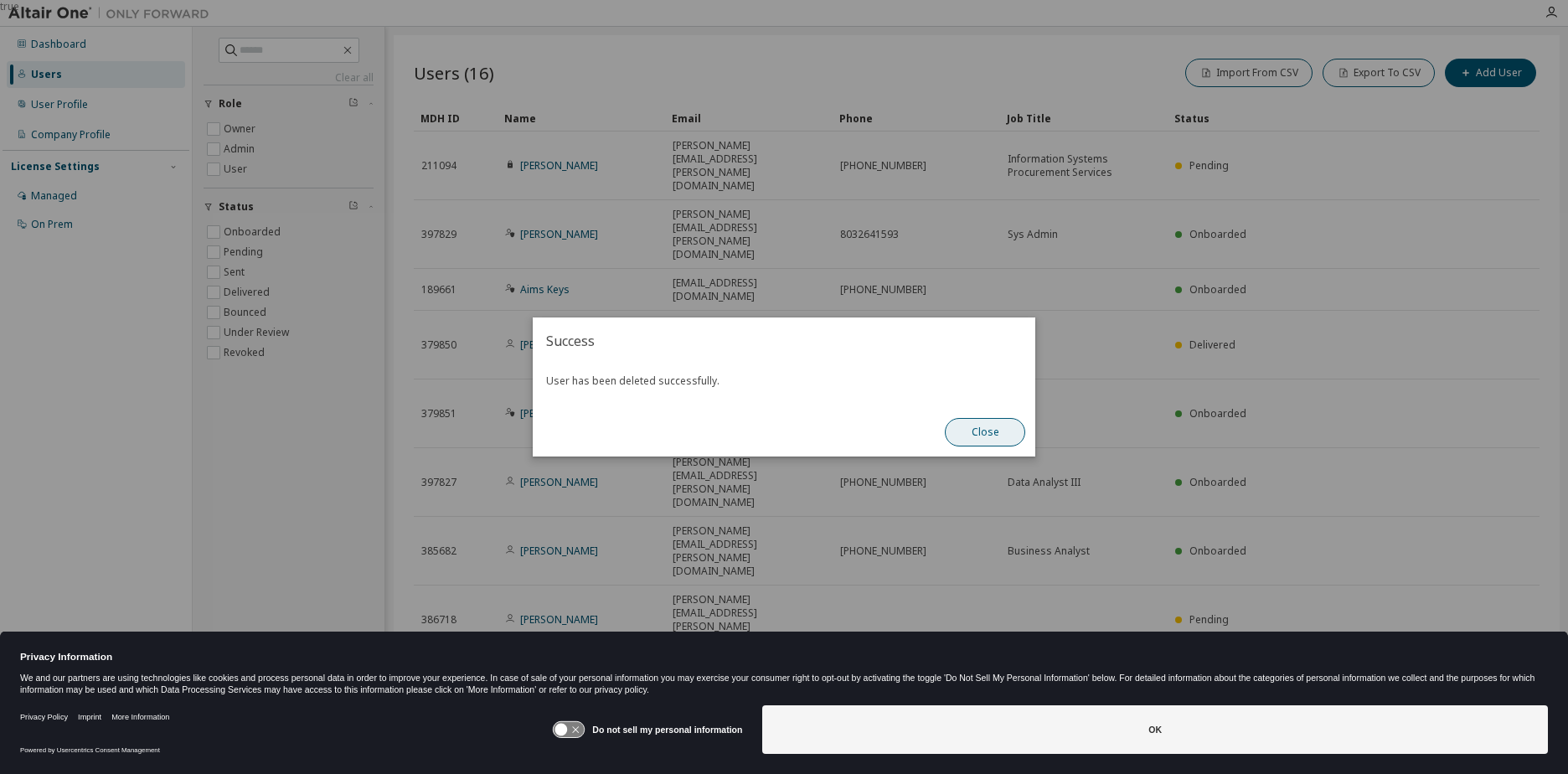
click at [998, 436] on button "Close" at bounding box center [984, 432] width 80 height 29
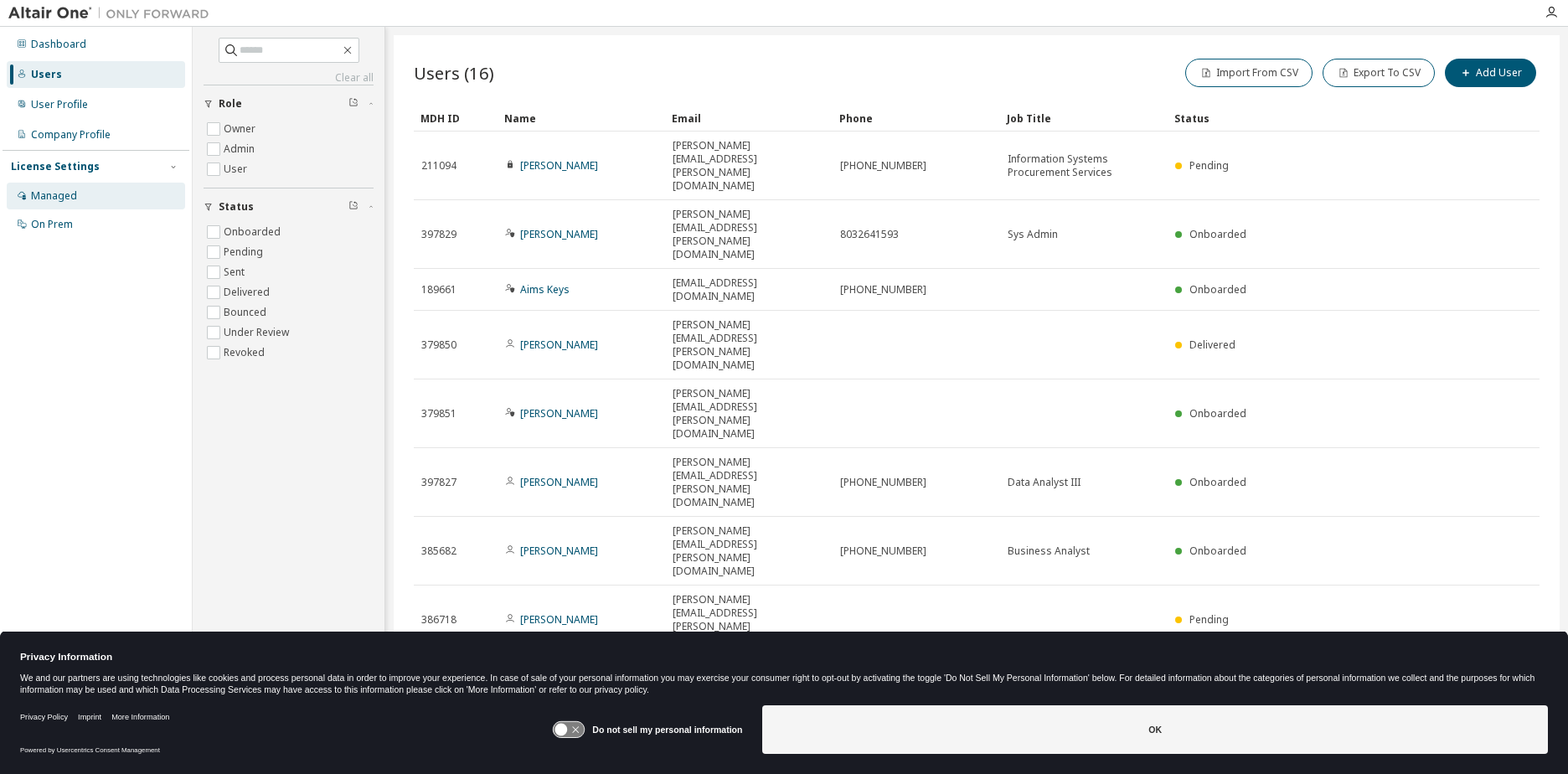
click at [51, 197] on div "Managed" at bounding box center [53, 196] width 46 height 13
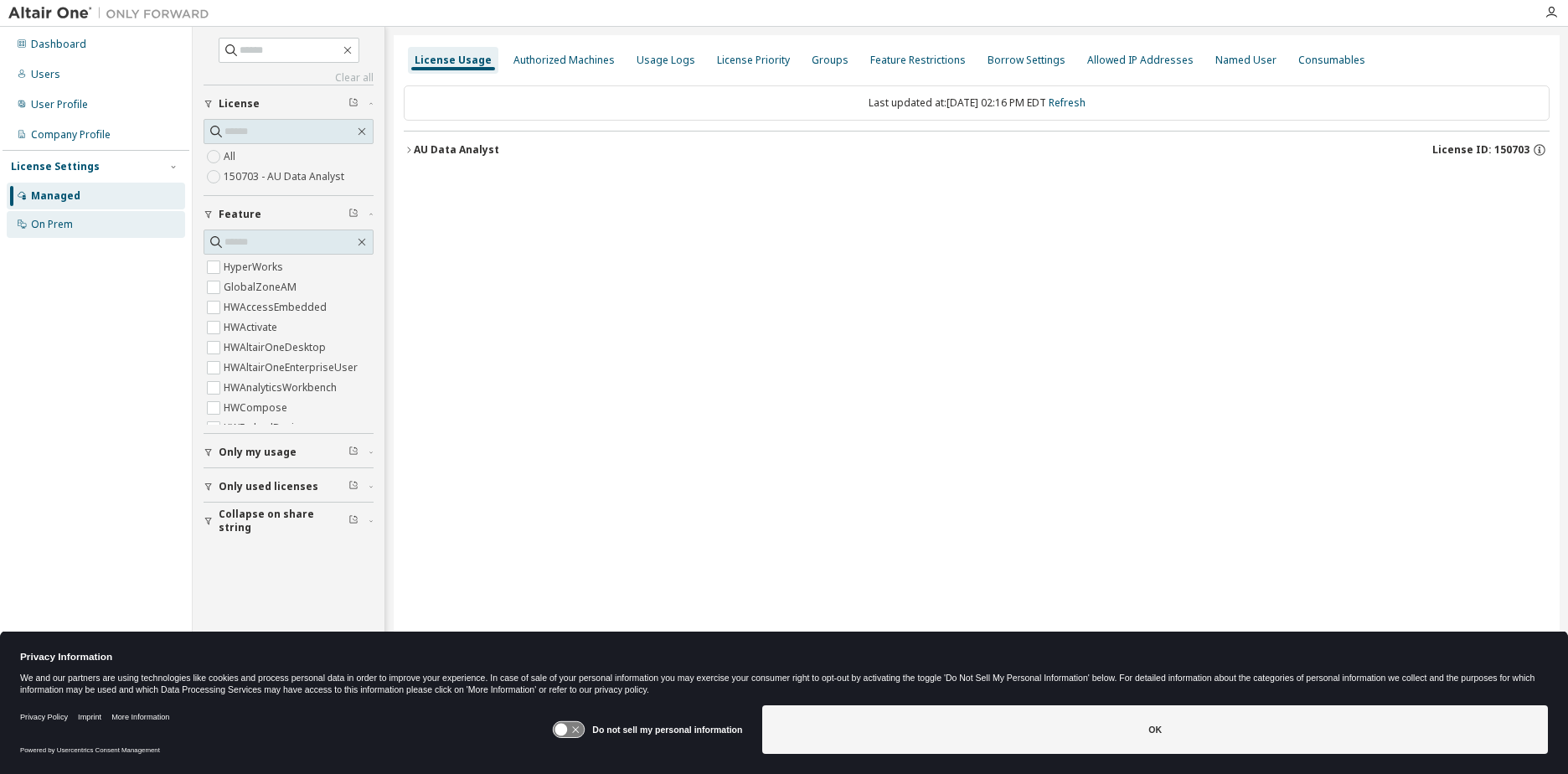
click at [39, 223] on div "On Prem" at bounding box center [52, 224] width 42 height 13
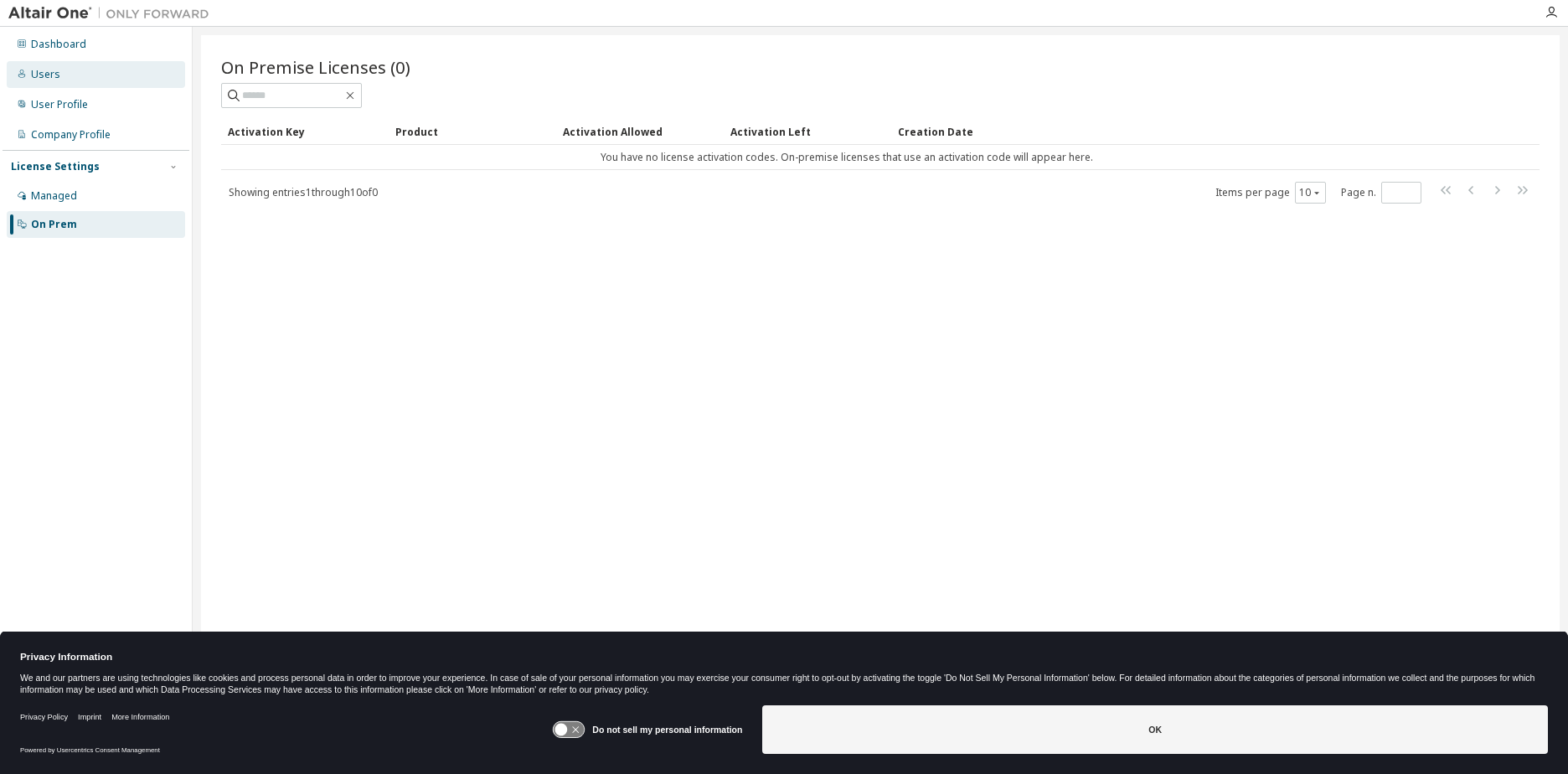
click at [32, 73] on div "Users" at bounding box center [45, 74] width 30 height 13
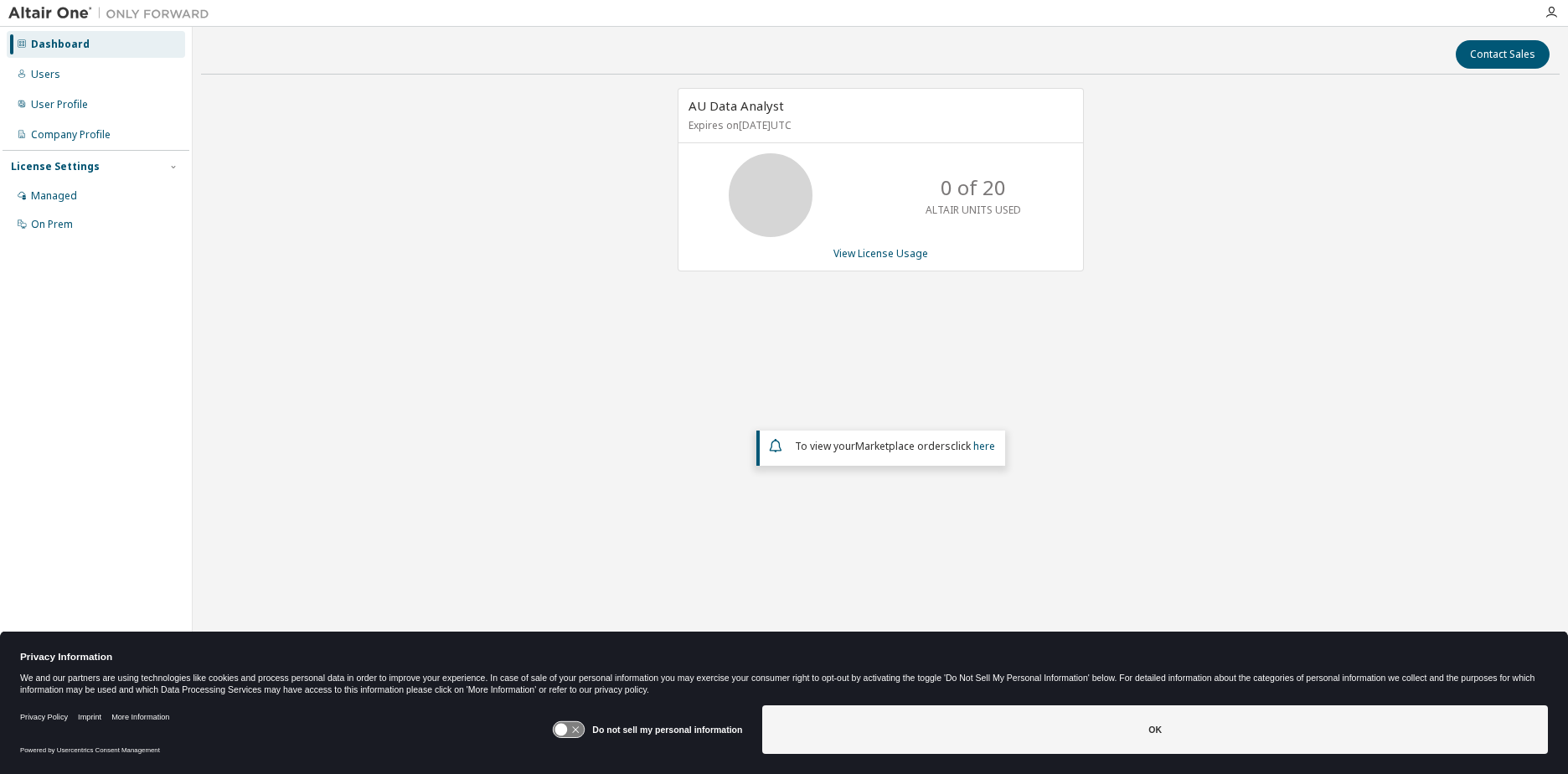
click at [897, 245] on div "AU Data Analyst Expires on [DATE] UTC 0 of 20 ALTAIR UNITS USED View License Us…" at bounding box center [880, 179] width 406 height 183
click at [897, 256] on link "View License Usage" at bounding box center [880, 253] width 94 height 14
